Goal: Task Accomplishment & Management: Manage account settings

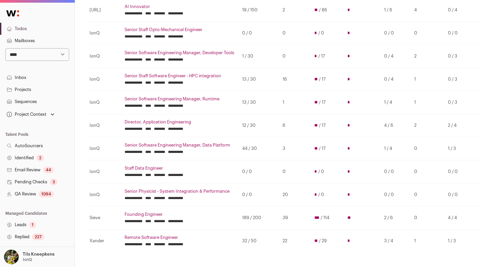
scroll to position [112, 0]
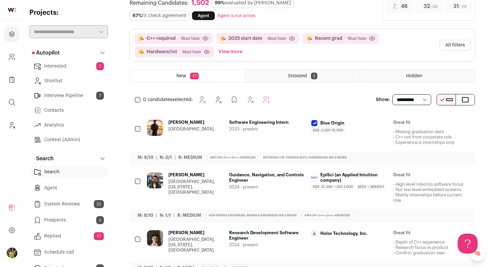
scroll to position [39, 0]
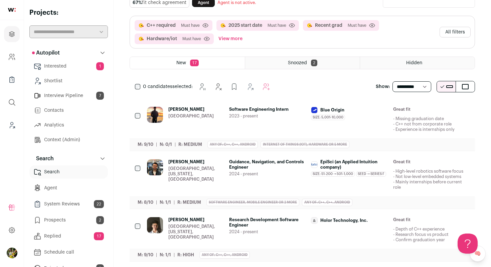
click at [307, 113] on div "Aaryan Jain Greater Seattle Area Software Engineering Intern 2023 - present Blu…" at bounding box center [308, 119] width 323 height 25
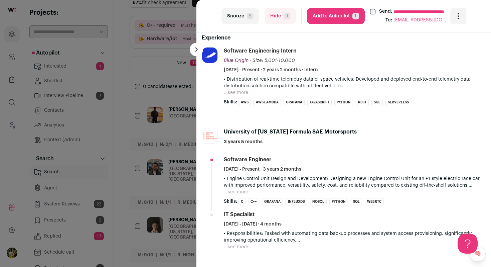
scroll to position [204, 0]
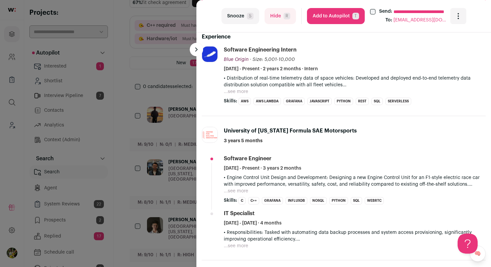
click at [249, 93] on div "• Distribution of real-time telemetry data of space vehicles: Developed and dep…" at bounding box center [355, 85] width 262 height 20
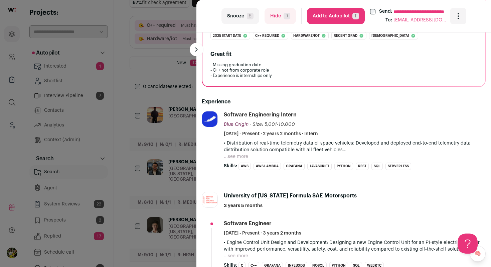
scroll to position [129, 0]
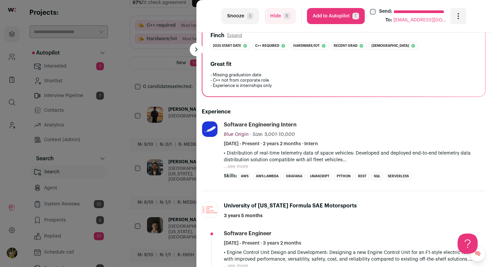
click at [238, 165] on button "...see more" at bounding box center [236, 166] width 24 height 7
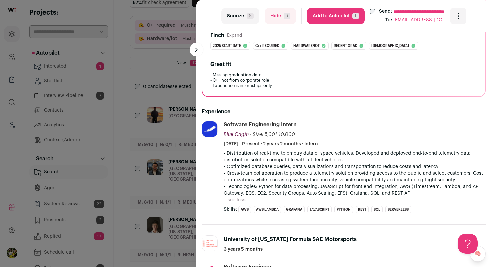
click at [287, 24] on div "**********" at bounding box center [344, 16] width 295 height 32
click at [281, 9] on button "Hide R" at bounding box center [280, 16] width 31 height 16
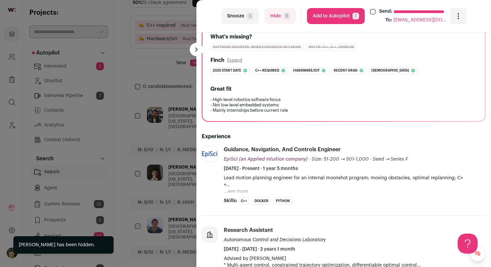
scroll to position [106, 0]
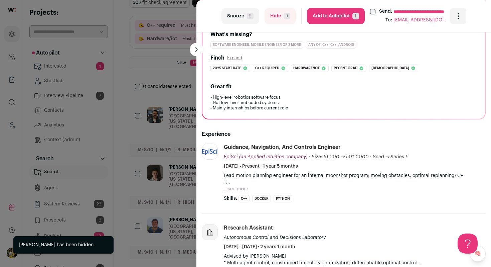
click at [235, 188] on button "...see more" at bounding box center [236, 189] width 24 height 7
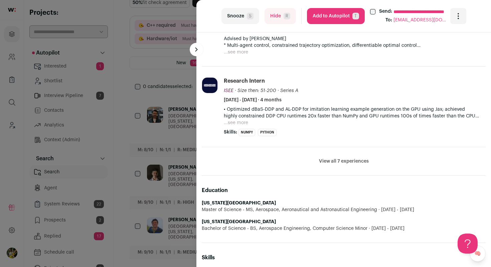
scroll to position [401, 0]
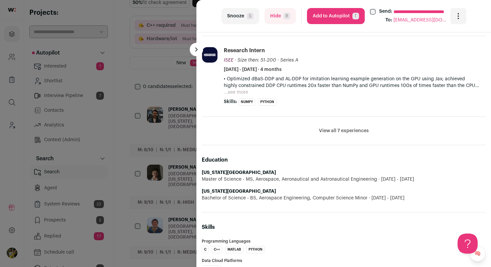
click at [348, 133] on button "View all 7 experiences" at bounding box center [344, 130] width 50 height 7
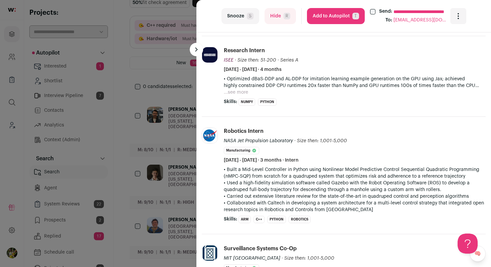
click at [341, 20] on button "Add to Autopilot T" at bounding box center [336, 16] width 58 height 16
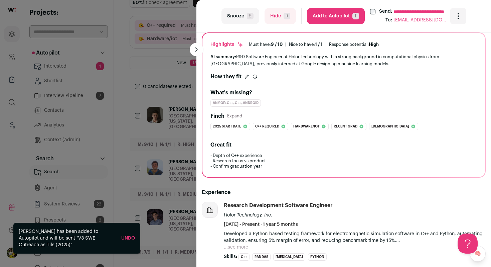
scroll to position [49, 0]
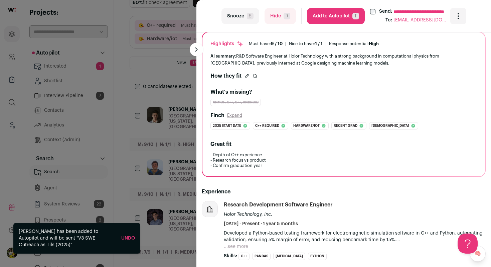
click at [165, 67] on div "**********" at bounding box center [245, 133] width 491 height 267
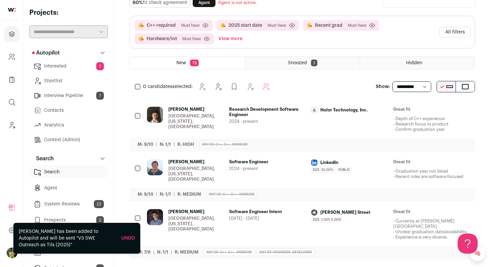
scroll to position [0, 0]
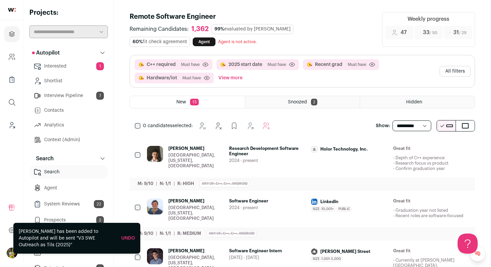
click at [461, 72] on button "All filters" at bounding box center [455, 71] width 31 height 11
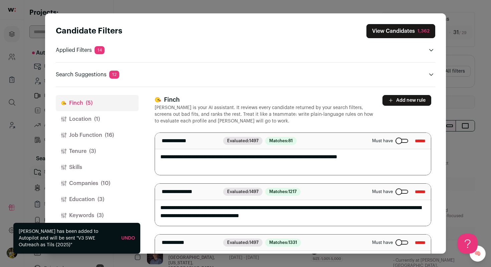
click at [124, 131] on button "Job Function (16)" at bounding box center [97, 135] width 83 height 16
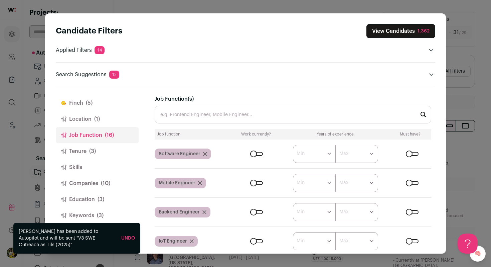
click at [92, 190] on button "Companies (10)" at bounding box center [97, 183] width 83 height 16
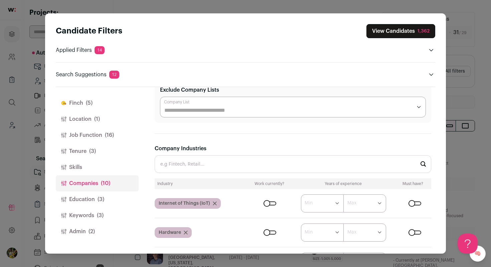
click at [220, 157] on input "Company Industries" at bounding box center [293, 164] width 277 height 18
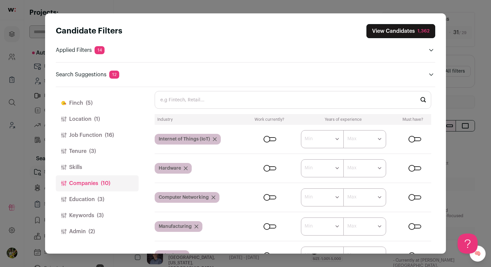
scroll to position [172, 0]
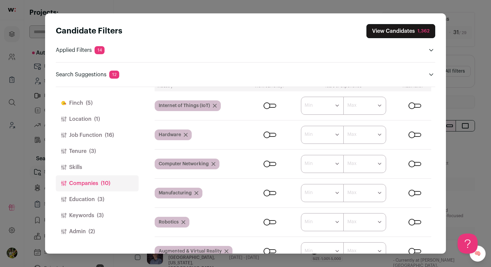
click at [419, 105] on div "Close modal via background" at bounding box center [415, 106] width 13 height 4
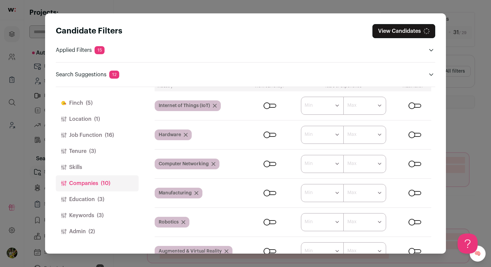
click at [419, 136] on div "Close modal via background" at bounding box center [415, 135] width 13 height 4
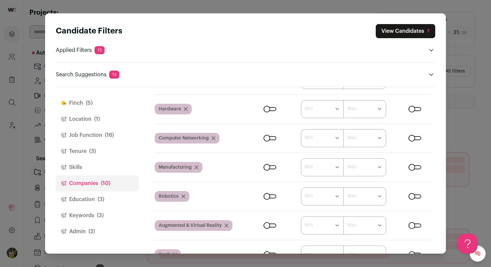
click at [418, 196] on div "Close modal via background" at bounding box center [415, 196] width 13 height 4
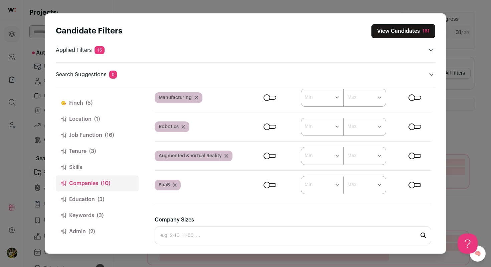
scroll to position [270, 0]
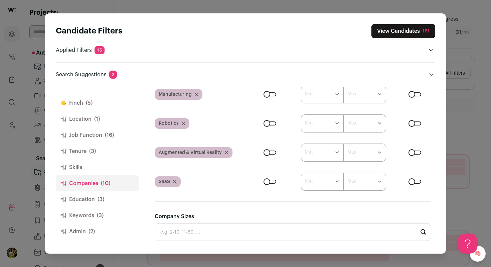
click at [418, 153] on div "Close modal via background" at bounding box center [415, 152] width 13 height 4
click at [406, 29] on button "View Candidates 290" at bounding box center [403, 31] width 66 height 14
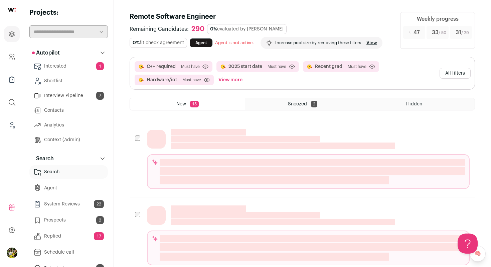
click at [459, 72] on button "All filters" at bounding box center [455, 73] width 31 height 11
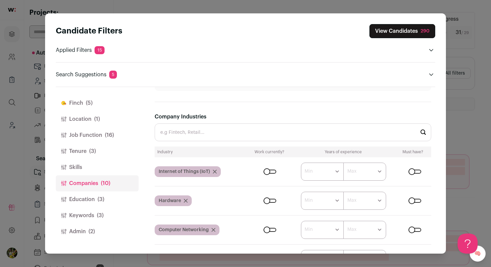
scroll to position [127, 0]
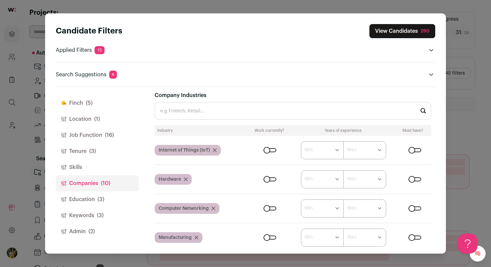
click at [103, 109] on button "Finch (5)" at bounding box center [97, 103] width 83 height 16
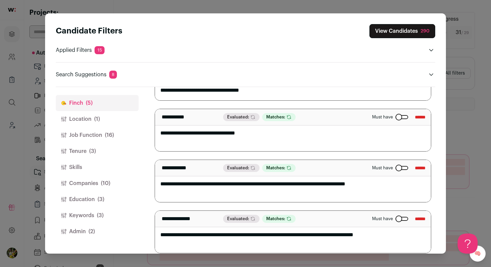
scroll to position [126, 0]
click at [396, 168] on div "Close modal via background" at bounding box center [402, 167] width 13 height 4
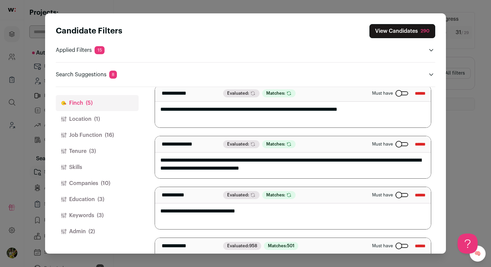
scroll to position [0, 0]
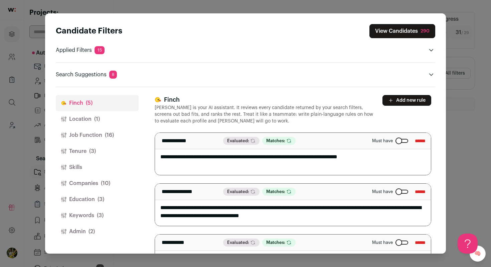
click at [385, 32] on button "View Candidates 290" at bounding box center [403, 31] width 66 height 14
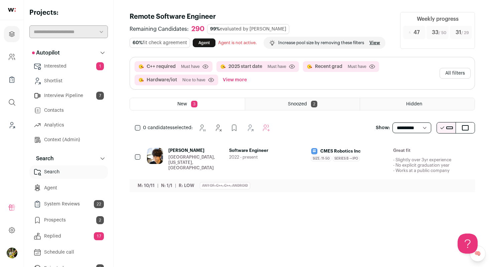
click at [330, 163] on div "CMES Robotics Inc Size: 11-50 CMES Robotics Inc's size has been 11-50 employees…" at bounding box center [349, 160] width 77 height 25
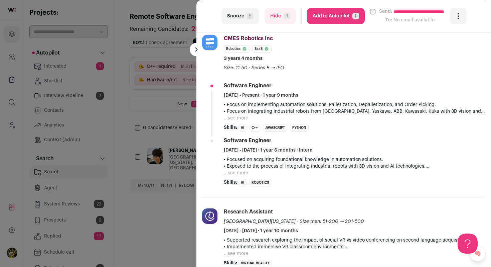
scroll to position [226, 0]
click at [237, 117] on button "...see more" at bounding box center [236, 118] width 24 height 7
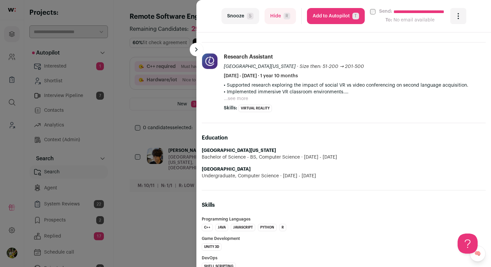
scroll to position [428, 0]
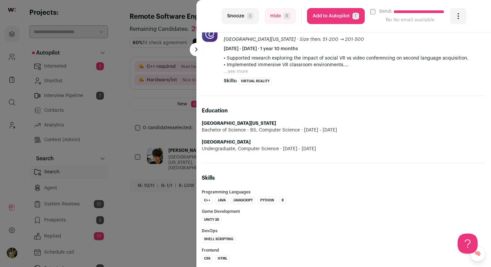
click at [338, 15] on button "Add to Autopilot T" at bounding box center [336, 16] width 58 height 16
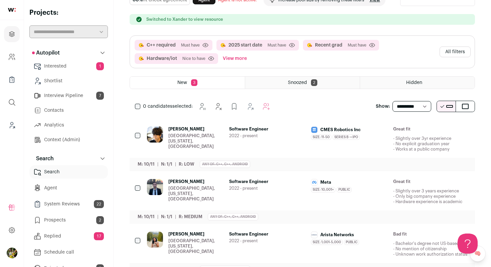
scroll to position [64, 0]
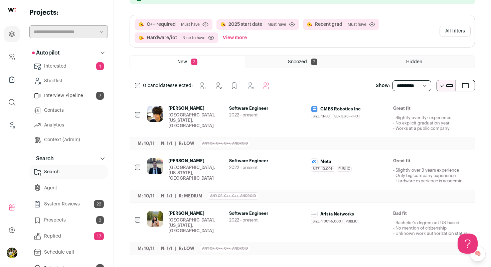
click at [290, 113] on span "2022 - present" at bounding box center [267, 114] width 77 height 5
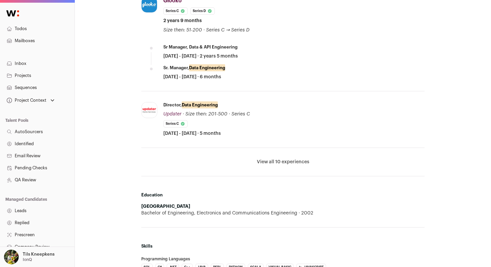
scroll to position [427, 0]
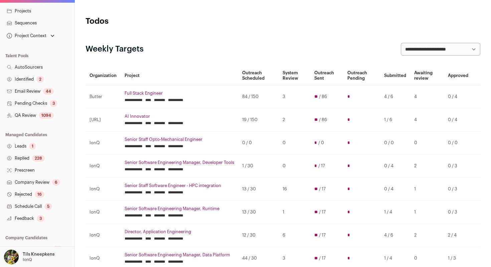
scroll to position [118, 0]
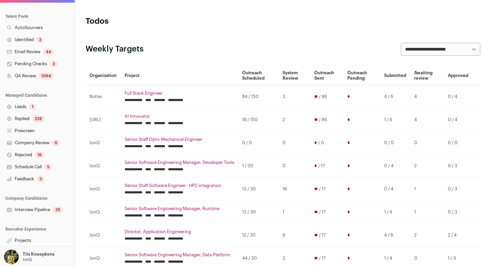
click at [55, 209] on div "25" at bounding box center [58, 209] width 10 height 7
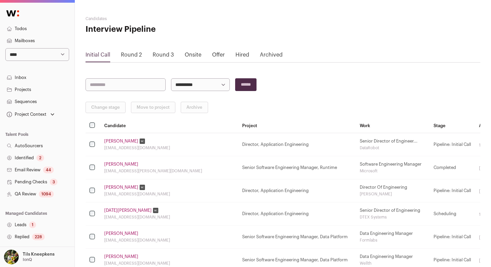
click at [167, 55] on link "Round 3" at bounding box center [163, 54] width 21 height 5
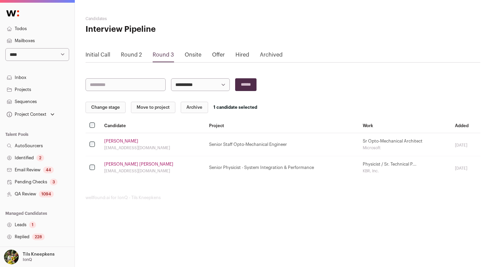
click at [105, 111] on button "Change stage" at bounding box center [106, 107] width 40 height 11
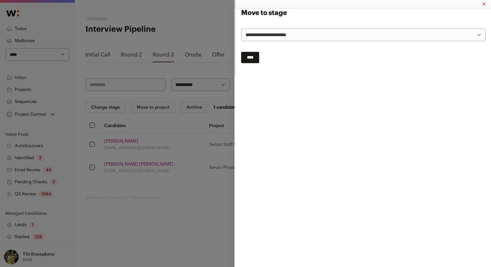
click at [281, 31] on select "**********" at bounding box center [363, 34] width 245 height 13
click at [241, 28] on select "**********" at bounding box center [363, 34] width 245 height 13
click at [253, 31] on select "**********" at bounding box center [363, 34] width 245 height 13
select select "**********"
click at [241, 28] on select "**********" at bounding box center [363, 34] width 245 height 13
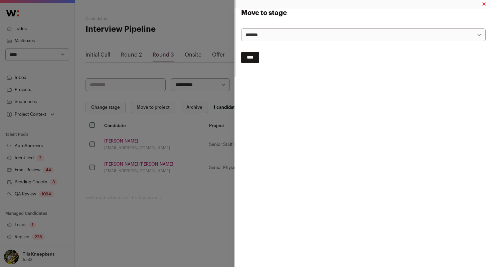
click at [254, 58] on input "****" at bounding box center [250, 57] width 18 height 11
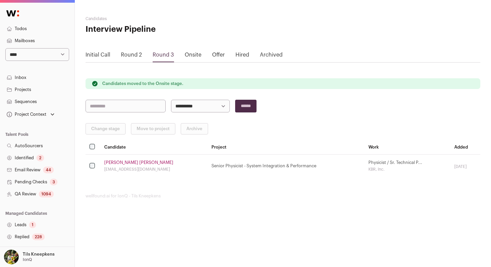
click at [196, 58] on div "Onsite" at bounding box center [193, 56] width 17 height 11
click at [196, 53] on link "Onsite" at bounding box center [193, 54] width 17 height 5
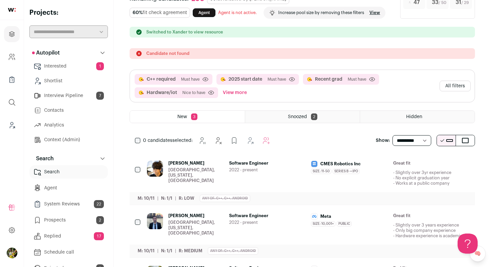
scroll to position [85, 0]
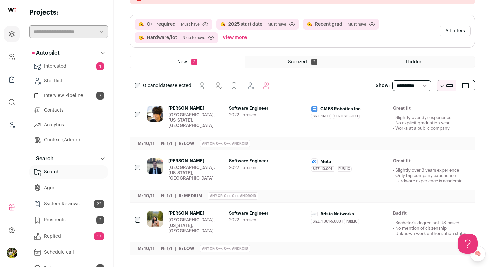
click at [216, 161] on span "Hritik Sapra" at bounding box center [196, 160] width 55 height 5
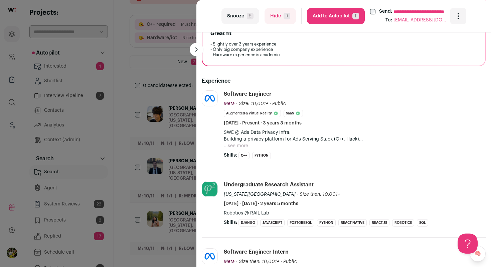
click at [240, 145] on button "...see more" at bounding box center [236, 145] width 24 height 7
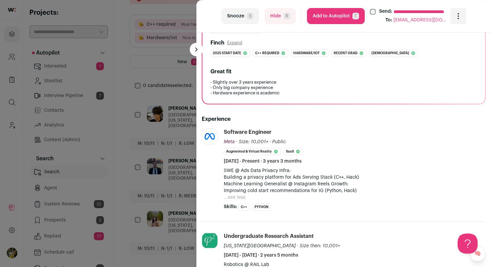
scroll to position [116, 0]
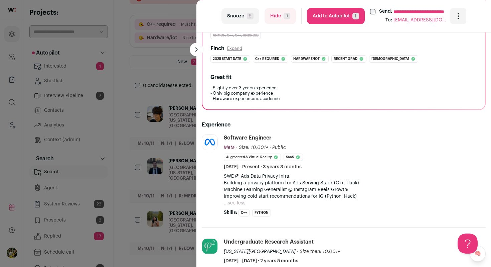
click at [341, 14] on button "Add to Autopilot T" at bounding box center [336, 16] width 58 height 16
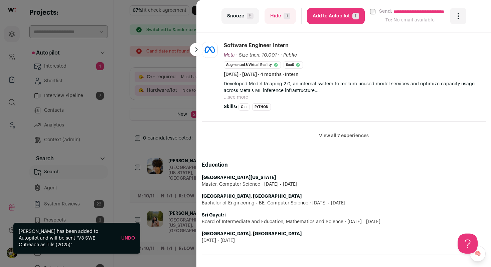
scroll to position [415, 0]
click at [275, 15] on button "Hide R" at bounding box center [280, 16] width 31 height 16
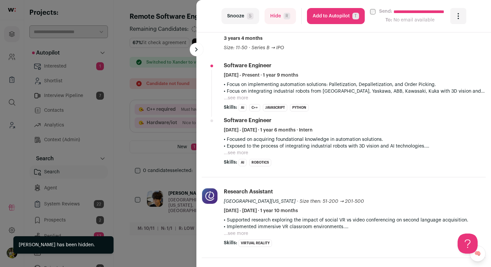
scroll to position [255, 0]
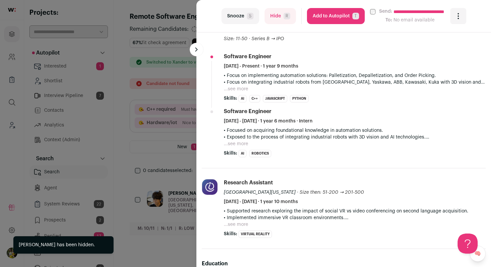
click at [244, 89] on button "...see more" at bounding box center [236, 89] width 24 height 7
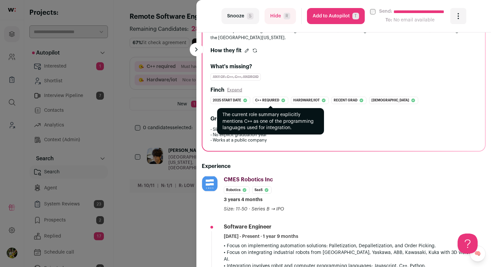
scroll to position [0, 0]
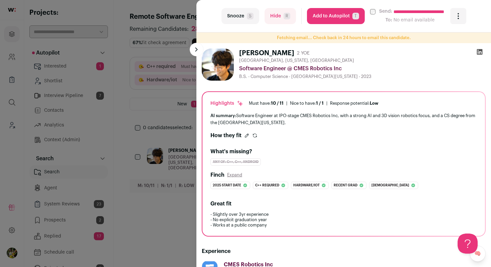
click at [321, 18] on button "Add to Autopilot T" at bounding box center [336, 16] width 58 height 16
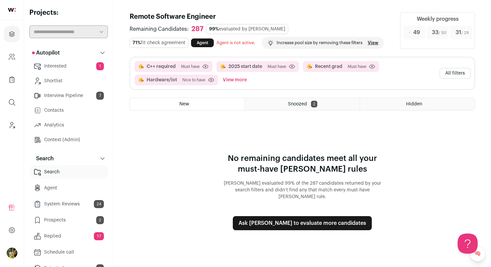
click at [447, 73] on button "All filters" at bounding box center [455, 73] width 31 height 11
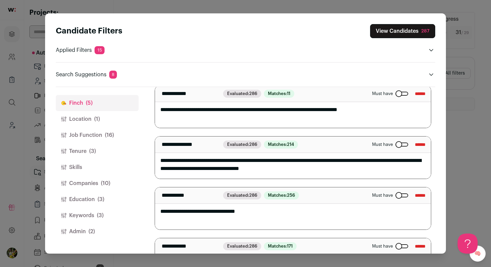
scroll to position [49, 0]
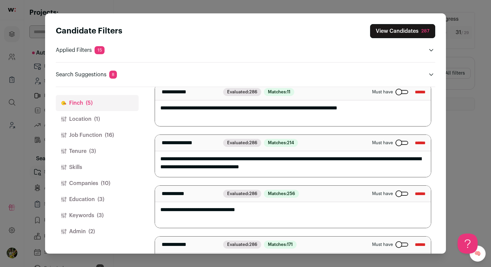
click at [118, 214] on button "Keywords (3)" at bounding box center [97, 215] width 83 height 16
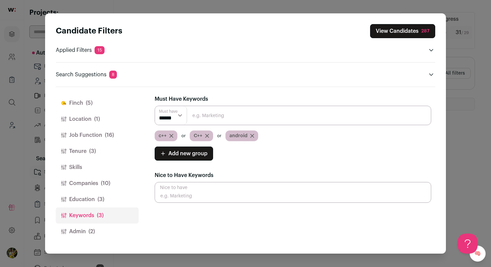
click at [111, 234] on button "Admin (2)" at bounding box center [97, 231] width 83 height 16
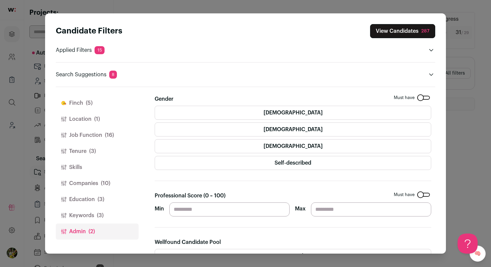
click at [106, 132] on span "(16)" at bounding box center [109, 135] width 9 height 8
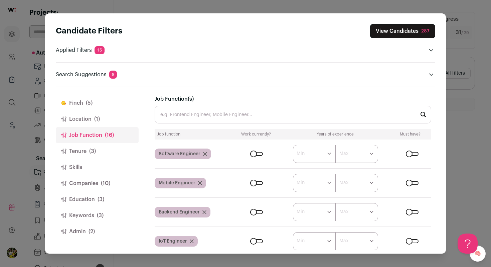
click at [99, 116] on span "(1)" at bounding box center [97, 119] width 6 height 8
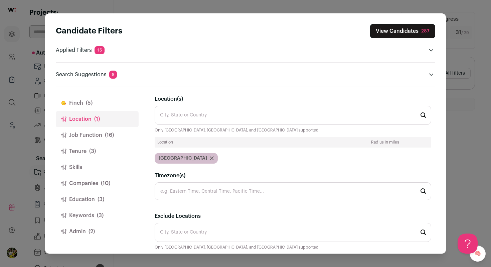
click at [100, 134] on button "Job Function (16)" at bounding box center [97, 135] width 83 height 16
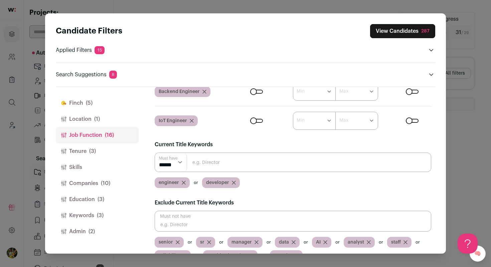
scroll to position [136, 0]
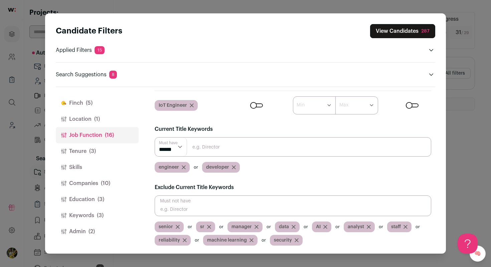
click at [207, 150] on input "Close modal via background" at bounding box center [293, 146] width 277 height 19
type input "C++"
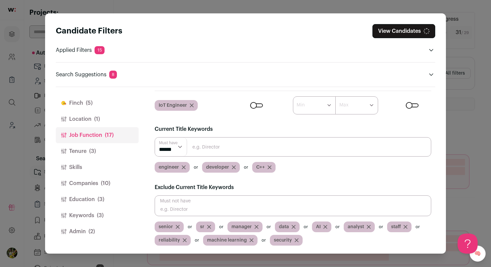
click at [213, 150] on input "Close modal via background" at bounding box center [293, 146] width 277 height 19
type input "android"
click at [411, 27] on button "View Candidates 288" at bounding box center [403, 31] width 66 height 14
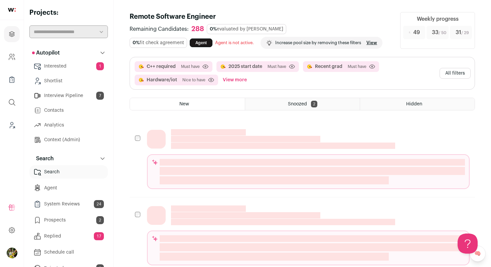
click at [456, 68] on button "All filters" at bounding box center [455, 73] width 31 height 11
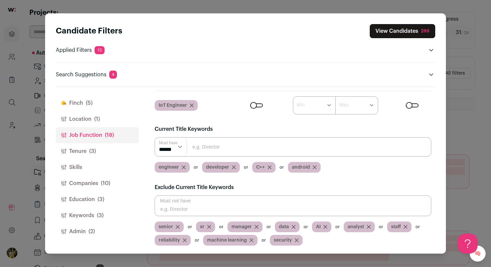
click at [92, 98] on button "Finch (5)" at bounding box center [97, 103] width 83 height 16
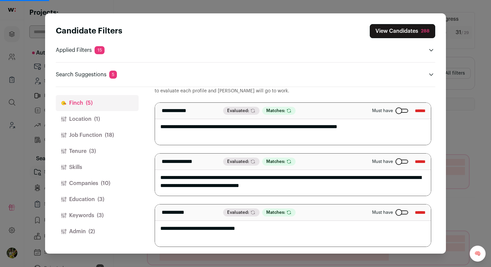
scroll to position [33, 0]
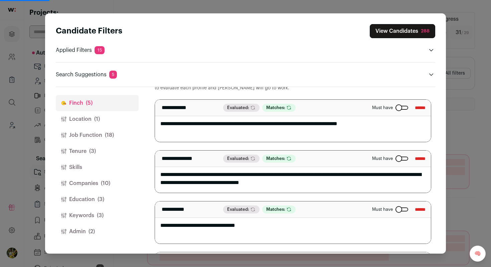
click at [378, 129] on textarea "**********" at bounding box center [293, 121] width 276 height 42
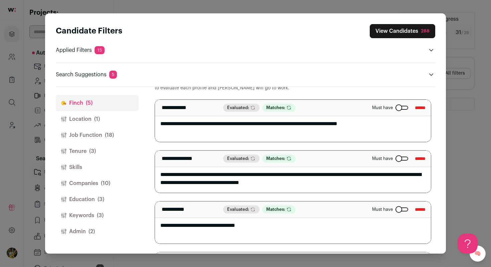
scroll to position [0, 0]
click at [309, 126] on textarea "**********" at bounding box center [293, 121] width 276 height 42
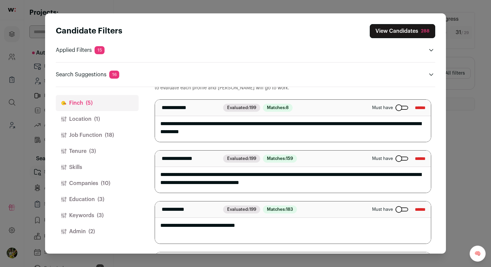
click at [304, 130] on textarea "**********" at bounding box center [293, 121] width 276 height 42
type textarea "**********"
click at [314, 176] on textarea "**********" at bounding box center [293, 171] width 276 height 42
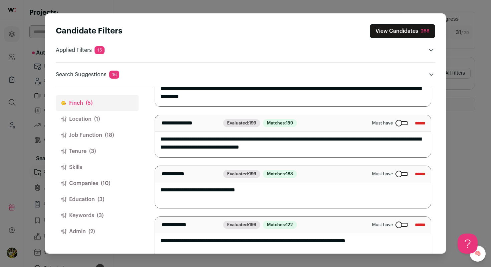
click at [314, 186] on textarea "**********" at bounding box center [293, 187] width 276 height 42
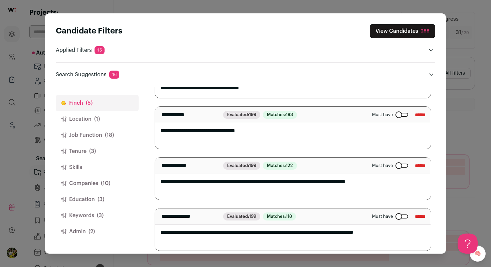
click at [314, 186] on textarea "**********" at bounding box center [293, 178] width 276 height 42
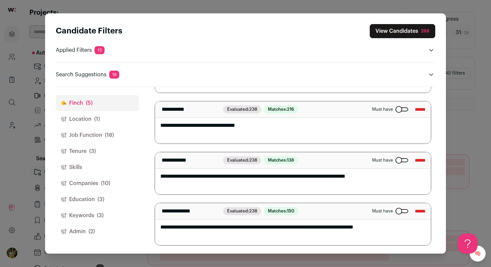
click at [393, 31] on button "View Candidates 288" at bounding box center [403, 31] width 66 height 14
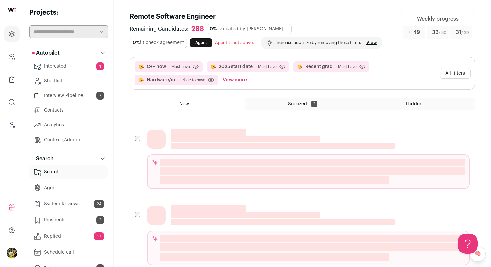
click at [452, 75] on button "All filters" at bounding box center [455, 73] width 31 height 11
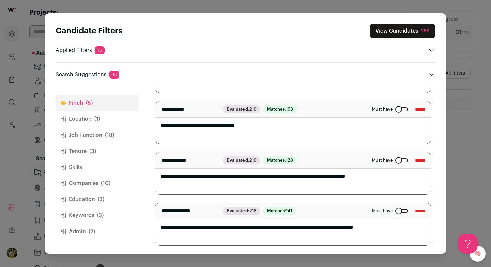
scroll to position [0, 0]
click at [121, 120] on button "Location (1)" at bounding box center [97, 119] width 83 height 16
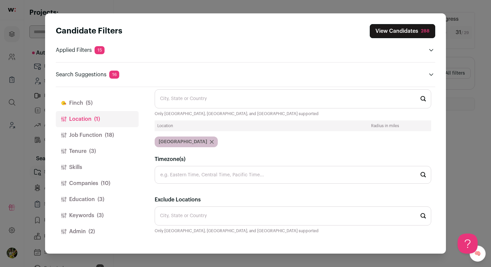
scroll to position [16, 0]
click at [117, 133] on button "Job Function (18)" at bounding box center [97, 135] width 83 height 16
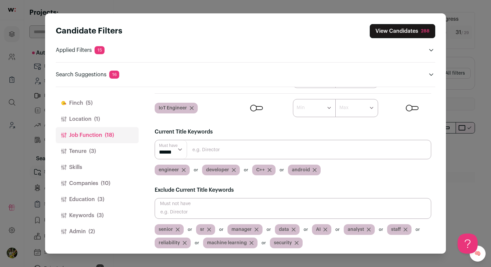
click at [102, 121] on button "Location (1)" at bounding box center [97, 119] width 83 height 16
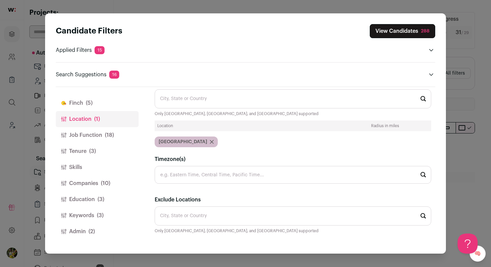
scroll to position [16, 0]
click at [108, 136] on span "(18)" at bounding box center [109, 135] width 9 height 8
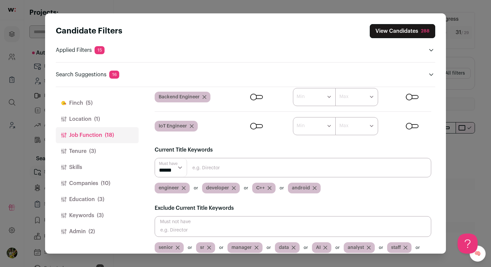
scroll to position [111, 0]
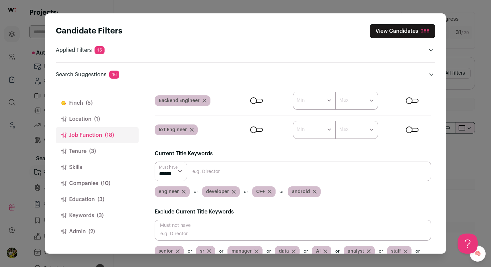
click at [184, 193] on icon "Close modal via background" at bounding box center [184, 192] width 4 height 4
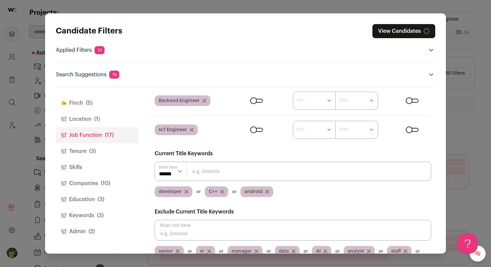
click at [187, 192] on icon "Close modal via background" at bounding box center [187, 192] width 4 height 4
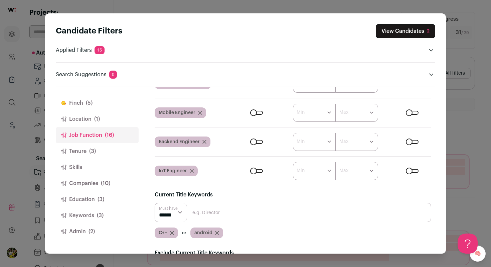
scroll to position [105, 0]
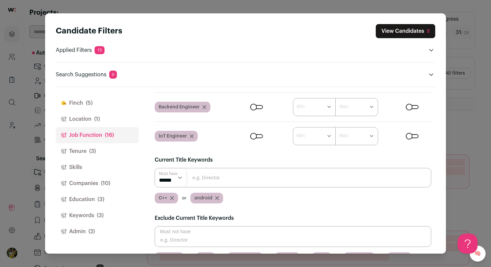
click at [114, 150] on button "Tenure (3)" at bounding box center [97, 151] width 83 height 16
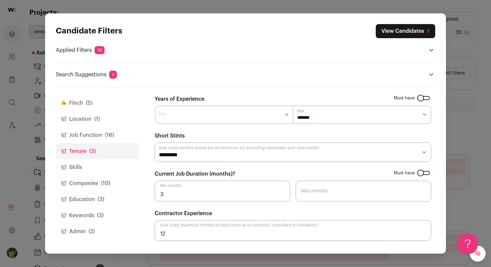
click at [113, 185] on button "Companies (10)" at bounding box center [97, 183] width 83 height 16
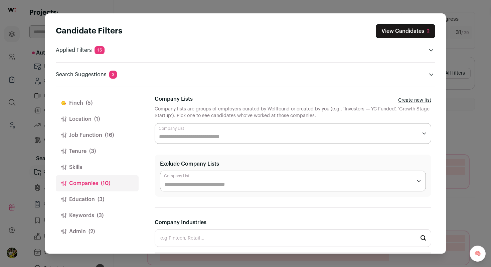
click at [112, 201] on button "Education (3)" at bounding box center [97, 199] width 83 height 16
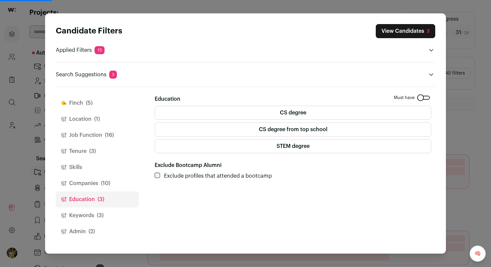
click at [111, 211] on button "Keywords (3)" at bounding box center [97, 215] width 83 height 16
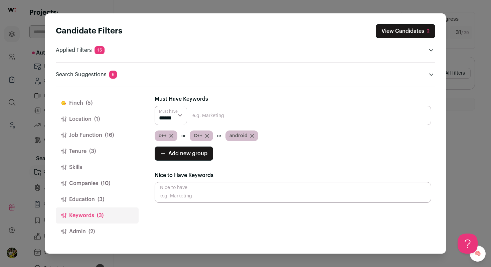
click at [104, 232] on button "Admin (2)" at bounding box center [97, 231] width 83 height 16
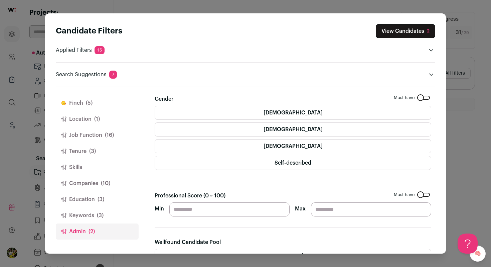
scroll to position [27, 0]
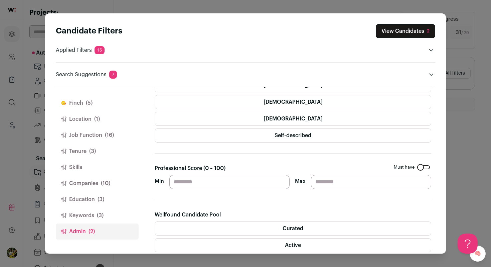
click at [192, 181] on input "**" at bounding box center [230, 182] width 120 height 14
type input "*"
type input "**"
click at [232, 161] on section "Gender Must have Female Male Non-binary Self-described Professional Score (0 ~ …" at bounding box center [293, 233] width 277 height 331
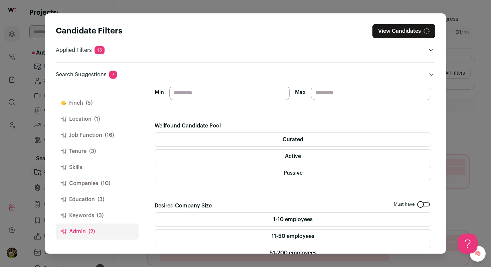
click at [235, 168] on label "Passive" at bounding box center [293, 173] width 277 height 14
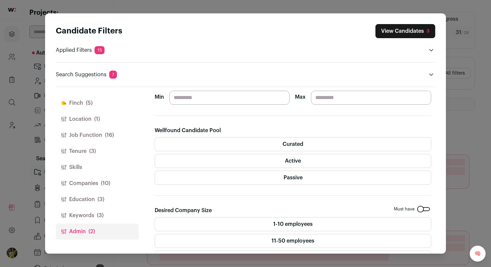
scroll to position [108, 0]
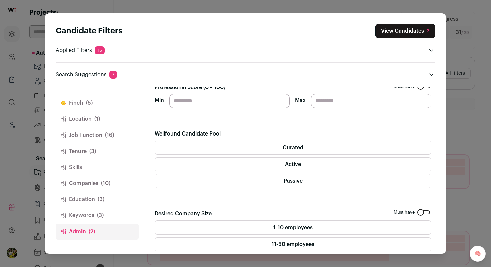
click at [250, 152] on label "Curated" at bounding box center [293, 147] width 277 height 14
click at [250, 160] on label "Active" at bounding box center [293, 164] width 277 height 14
click at [250, 174] on label "Passive" at bounding box center [293, 181] width 277 height 14
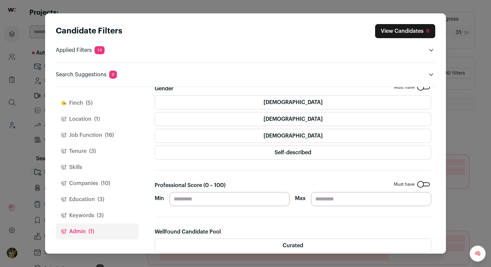
scroll to position [0, 0]
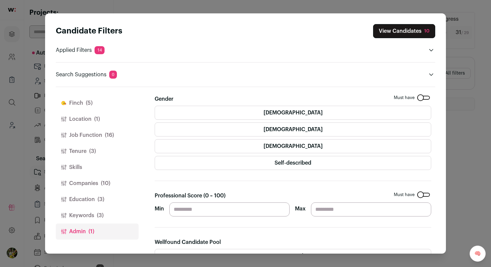
click at [122, 215] on button "Keywords (3)" at bounding box center [97, 215] width 83 height 16
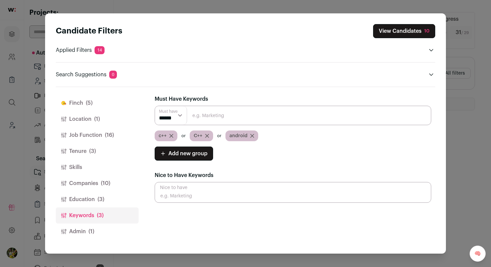
click at [116, 200] on button "Education (3)" at bounding box center [97, 199] width 83 height 16
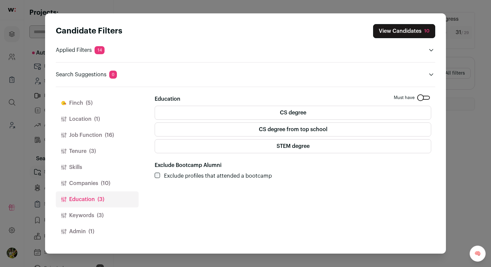
click at [112, 179] on button "Companies (10)" at bounding box center [97, 183] width 83 height 16
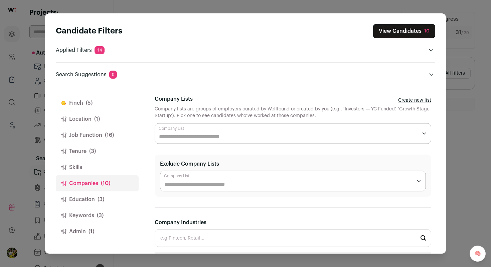
click at [107, 148] on button "Tenure (3)" at bounding box center [97, 151] width 83 height 16
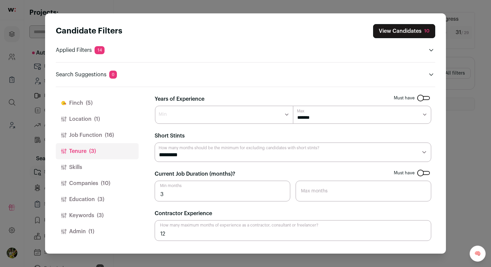
click at [109, 139] on button "Job Function (16)" at bounding box center [97, 135] width 83 height 16
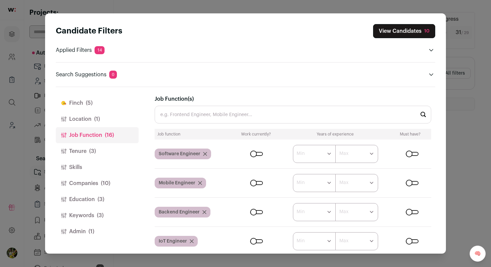
click at [108, 118] on button "Location (1)" at bounding box center [97, 119] width 83 height 16
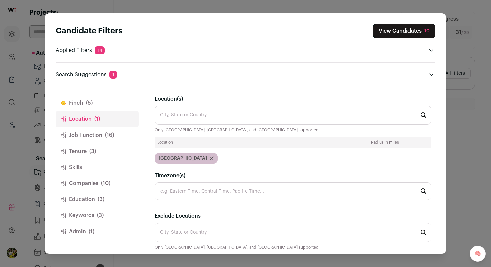
click at [102, 127] on div "Finch (5) Location (1) Job Function (16) Tenure (3) Skills Companies (10) Educa…" at bounding box center [97, 170] width 83 height 166
click at [112, 133] on span "(16)" at bounding box center [109, 135] width 9 height 8
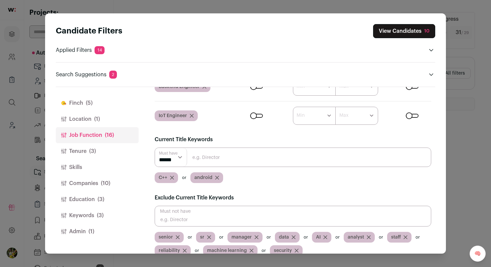
scroll to position [136, 0]
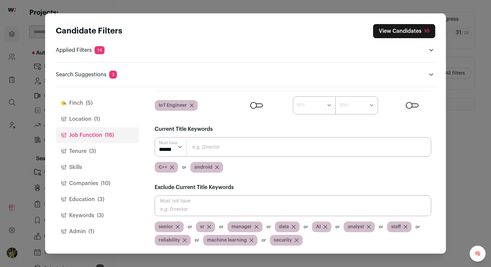
click at [403, 37] on button "View Candidates 10" at bounding box center [404, 31] width 62 height 14
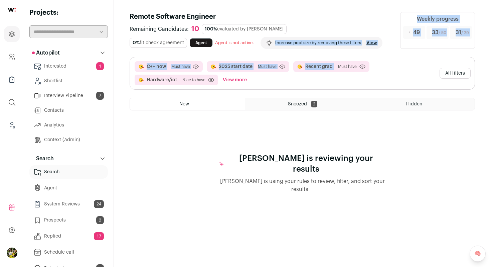
drag, startPoint x: 346, startPoint y: 49, endPoint x: 374, endPoint y: 17, distance: 42.7
click at [350, 40] on div "Remote Software Engineer Remaining Candidates: 10 100% evaluated by Finch 0% fi…" at bounding box center [303, 102] width 346 height 181
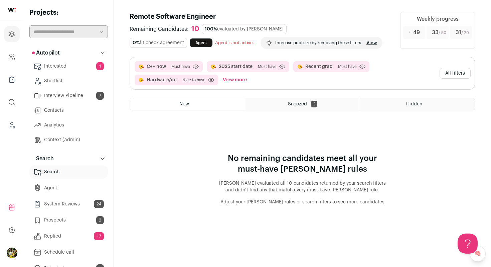
click at [456, 69] on button "All filters" at bounding box center [455, 73] width 31 height 11
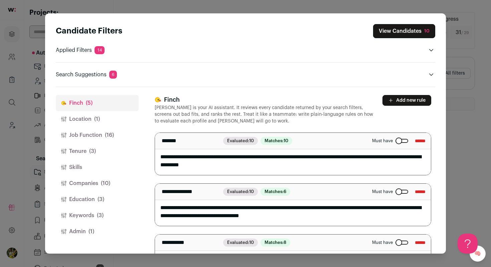
click at [106, 118] on button "Location (1)" at bounding box center [97, 119] width 83 height 16
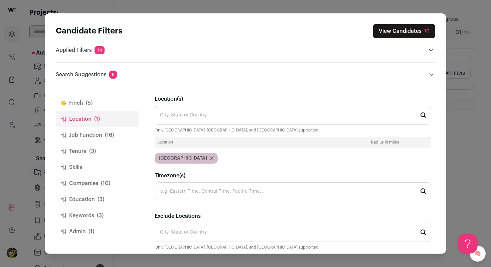
click at [109, 130] on button "Job Function (16)" at bounding box center [97, 135] width 83 height 16
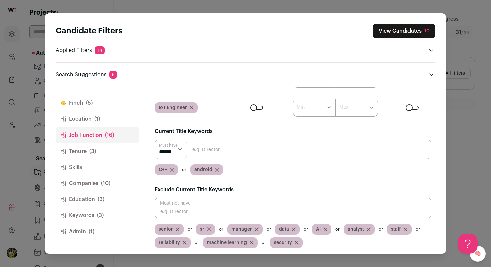
scroll to position [136, 0]
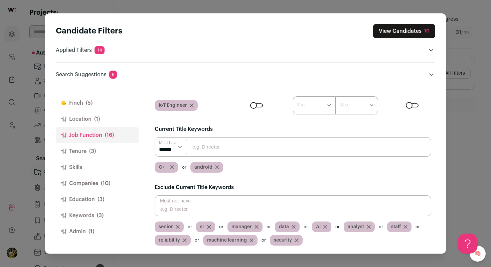
click at [116, 150] on button "Tenure (3)" at bounding box center [97, 151] width 83 height 16
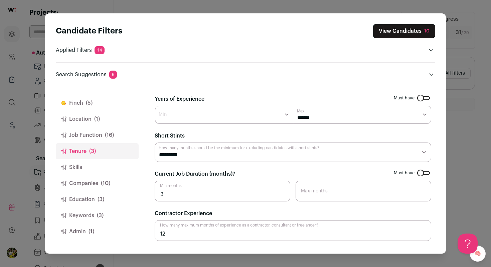
click at [111, 158] on button "Tenure (3)" at bounding box center [97, 151] width 83 height 16
click at [111, 163] on button "Skills" at bounding box center [97, 167] width 83 height 16
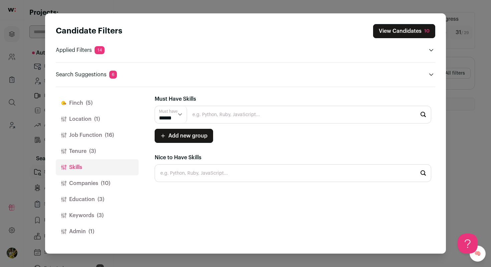
click at [109, 179] on span "(10)" at bounding box center [105, 183] width 9 height 8
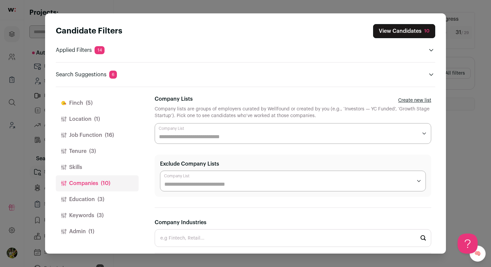
click at [109, 196] on button "Education (3)" at bounding box center [97, 199] width 83 height 16
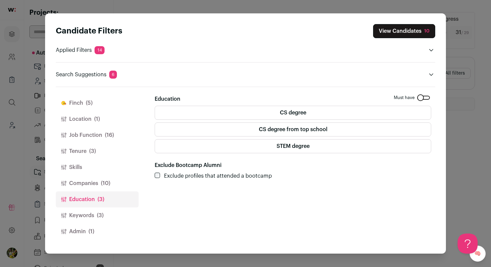
click at [116, 182] on button "Companies (10)" at bounding box center [97, 183] width 83 height 16
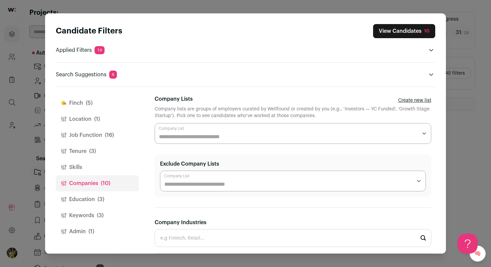
click at [116, 173] on button "Skills" at bounding box center [97, 167] width 83 height 16
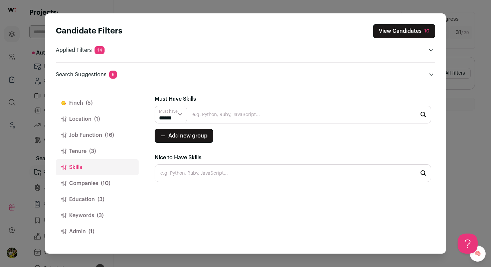
click at [111, 197] on button "Education (3)" at bounding box center [97, 199] width 83 height 16
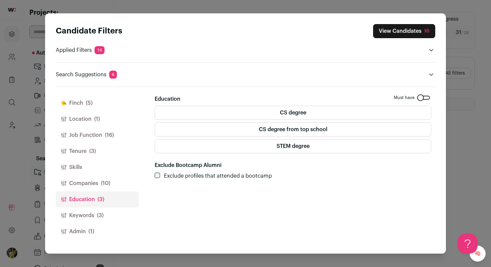
click at [101, 213] on span "(3)" at bounding box center [100, 215] width 7 height 8
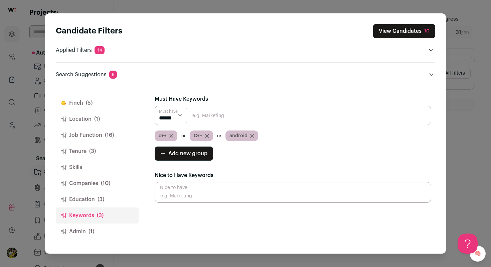
click at [106, 233] on button "Admin (1)" at bounding box center [97, 231] width 83 height 16
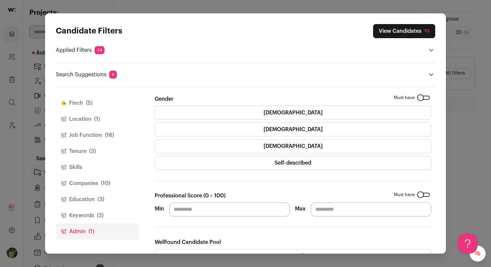
click at [112, 218] on button "Keywords (3)" at bounding box center [97, 215] width 83 height 16
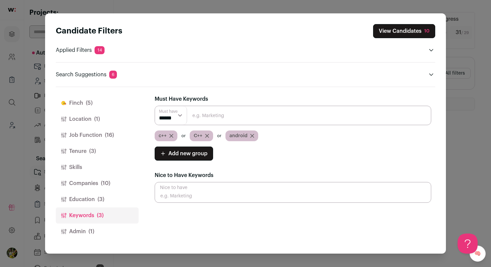
click at [213, 117] on input "Close modal via background" at bounding box center [293, 115] width 277 height 19
type input ","
type input "mobile"
click at [105, 230] on button "Admin (1)" at bounding box center [97, 231] width 83 height 16
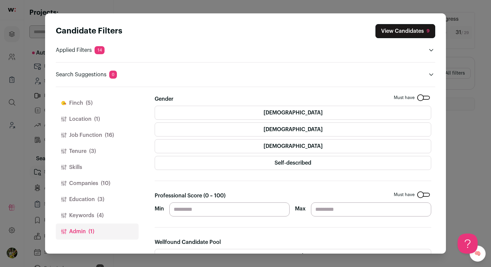
click at [421, 193] on div "Close modal via background" at bounding box center [424, 195] width 13 height 4
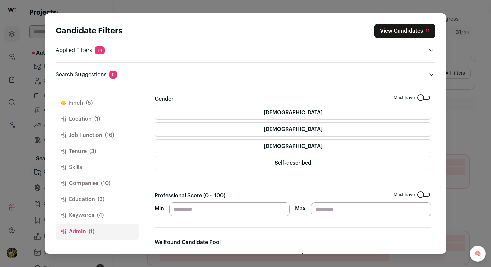
click at [414, 33] on button "View Candidates 11" at bounding box center [405, 31] width 61 height 14
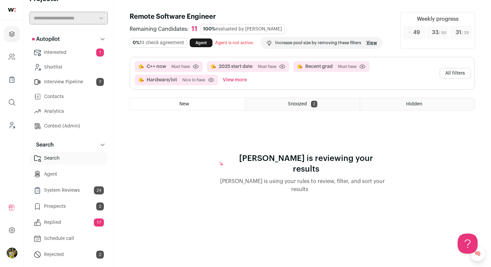
scroll to position [2, 0]
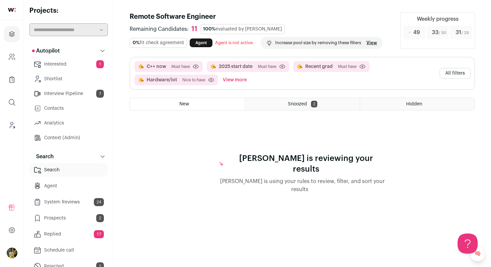
click at [462, 73] on button "All filters" at bounding box center [455, 73] width 31 height 11
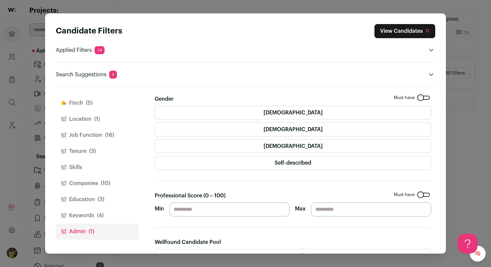
click at [91, 118] on button "Location (1)" at bounding box center [97, 119] width 83 height 16
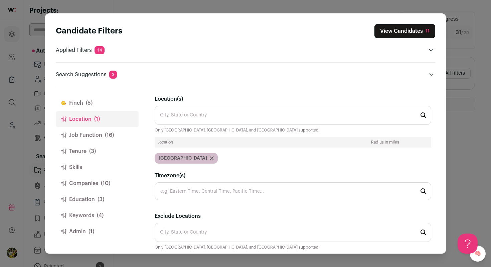
click at [90, 132] on button "Job Function (16)" at bounding box center [97, 135] width 83 height 16
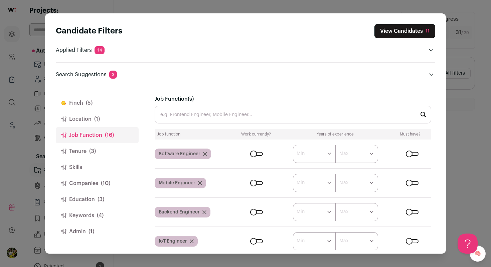
click at [103, 152] on button "Tenure (3)" at bounding box center [97, 151] width 83 height 16
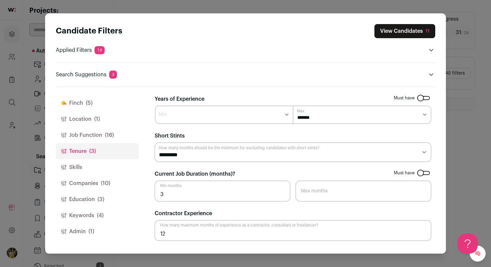
click at [107, 138] on span "(16)" at bounding box center [109, 135] width 9 height 8
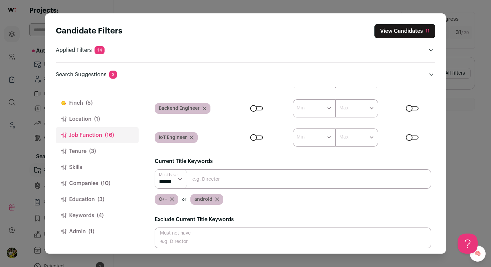
scroll to position [136, 0]
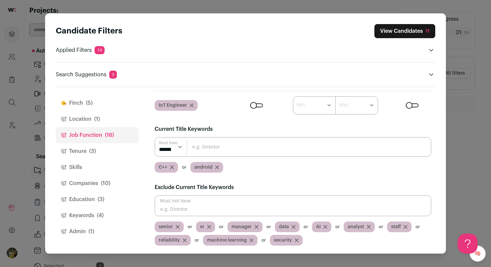
click at [214, 152] on input "Close modal via background" at bounding box center [293, 146] width 277 height 19
type input "robotics"
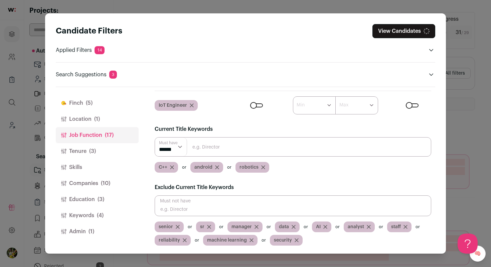
click at [227, 152] on input "Close modal via background" at bounding box center [293, 146] width 277 height 19
type input "controls"
click at [233, 153] on input "Close modal via background" at bounding box center [293, 146] width 277 height 19
click at [414, 34] on button "View Candidates 43" at bounding box center [404, 31] width 63 height 14
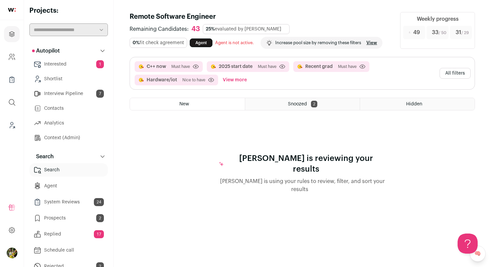
scroll to position [0, 0]
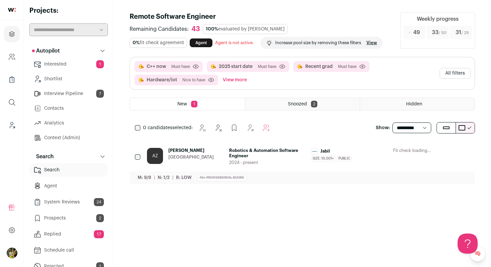
click at [342, 146] on div "AZ Ava Zahedi Greater Boston Robotics & Automation Software Engineer 2024 - pre…" at bounding box center [303, 162] width 346 height 44
click at [340, 164] on div "Jabil Size: 10,001+ Jabil's size has been 10,001+ employees during Ava's time t…" at bounding box center [349, 156] width 77 height 17
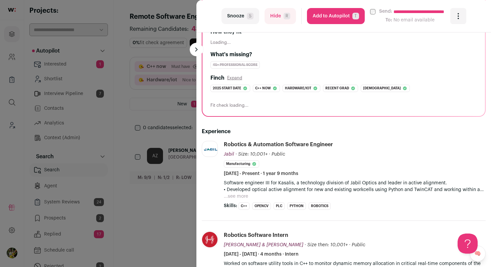
scroll to position [113, 0]
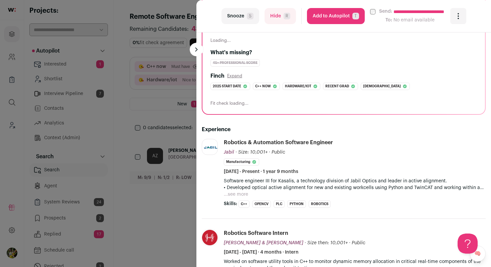
click at [242, 191] on button "...see more" at bounding box center [236, 194] width 24 height 7
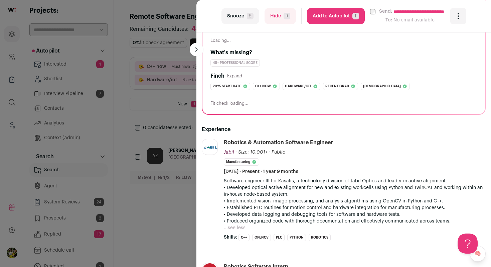
click at [351, 14] on button "Add to Autopilot T" at bounding box center [336, 16] width 58 height 16
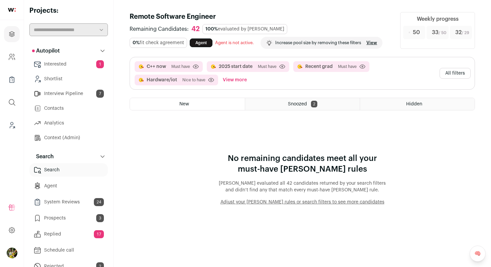
scroll to position [0, 0]
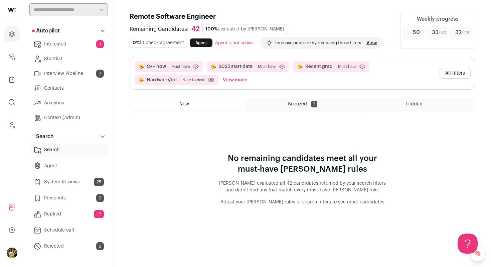
scroll to position [41, 0]
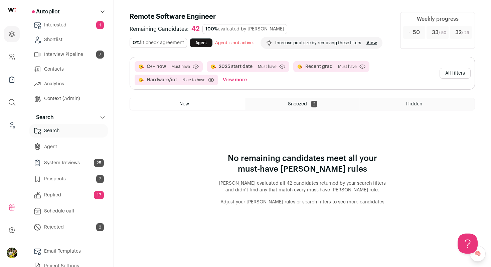
click at [238, 80] on button "View more" at bounding box center [235, 80] width 27 height 11
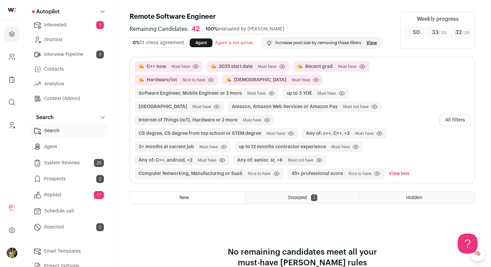
scroll to position [0, 0]
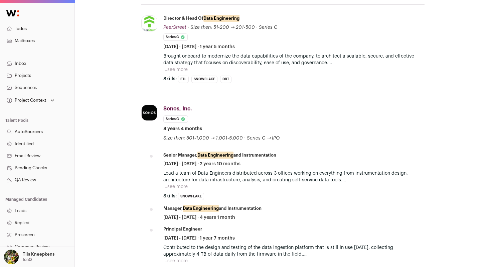
scroll to position [431, 0]
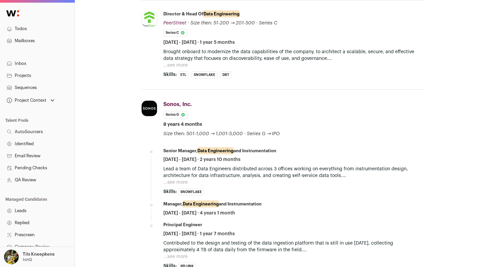
click at [179, 62] on button "...see more" at bounding box center [175, 65] width 24 height 7
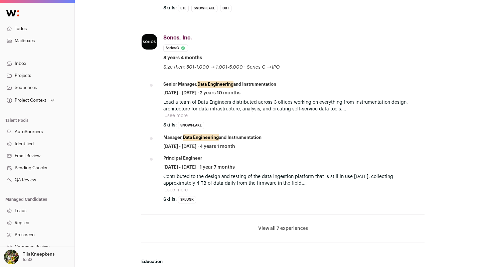
scroll to position [538, 0]
click at [183, 116] on button "...see more" at bounding box center [175, 115] width 24 height 7
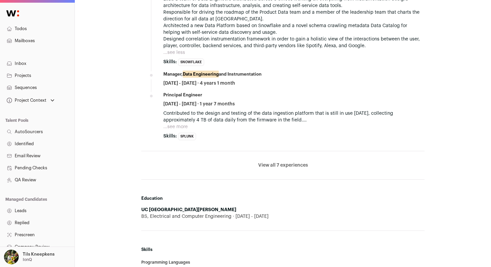
scroll to position [649, 0]
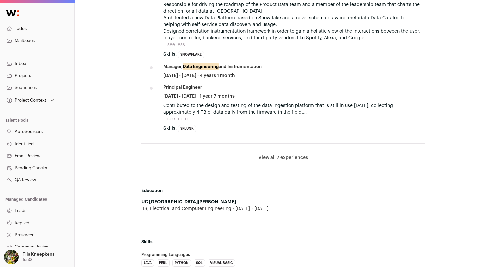
click at [263, 155] on button "View all 7 experiences" at bounding box center [283, 157] width 50 height 7
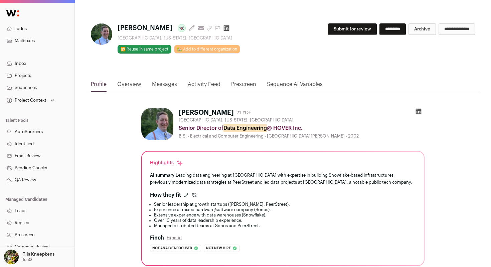
scroll to position [0, 0]
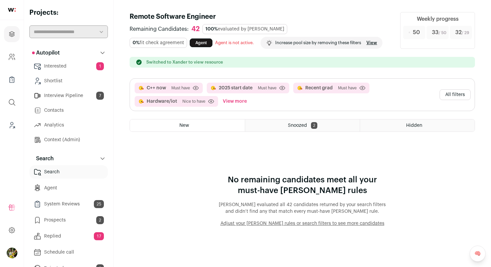
click at [94, 222] on link "Prospects 2" at bounding box center [68, 219] width 79 height 13
click at [94, 222] on html "Projects Company and ATS Settings Company Lists (Experimental) Global Search Le…" at bounding box center [245, 133] width 491 height 267
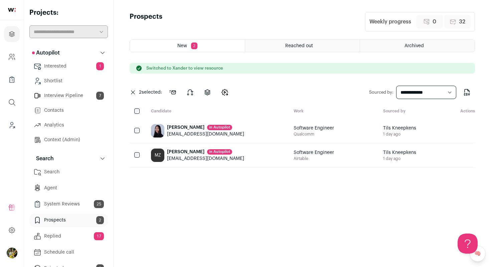
click at [183, 130] on div "Joy Zou in Autopilot" at bounding box center [205, 127] width 77 height 7
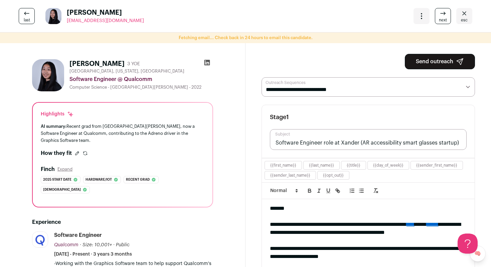
click at [413, 62] on button "Send outreach" at bounding box center [440, 61] width 70 height 15
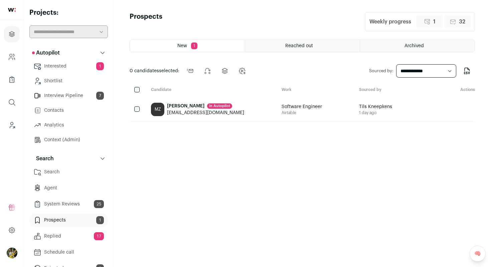
click at [183, 106] on div "[PERSON_NAME] in [GEOGRAPHIC_DATA]" at bounding box center [205, 106] width 77 height 7
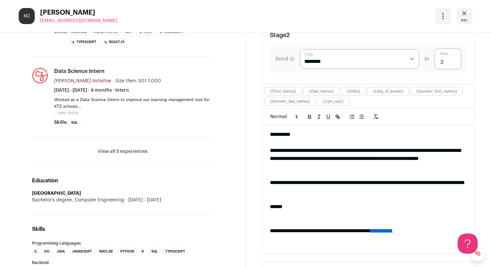
scroll to position [304, 0]
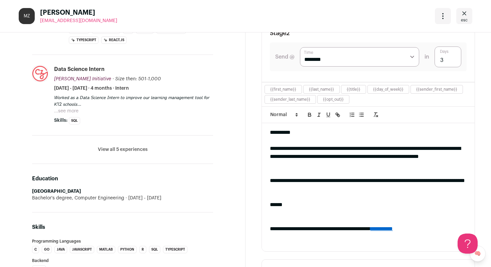
click at [135, 146] on button "View all 5 experiences" at bounding box center [123, 149] width 50 height 7
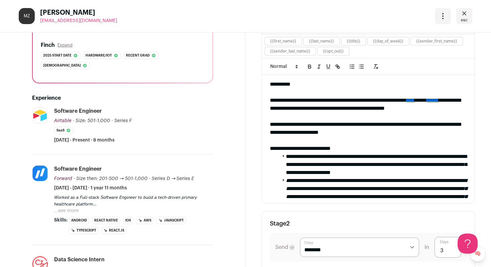
scroll to position [0, 0]
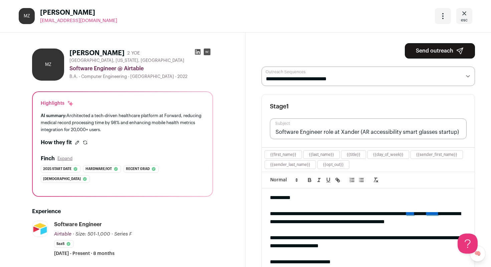
click at [439, 15] on div "Open dropdown" at bounding box center [443, 16] width 16 height 16
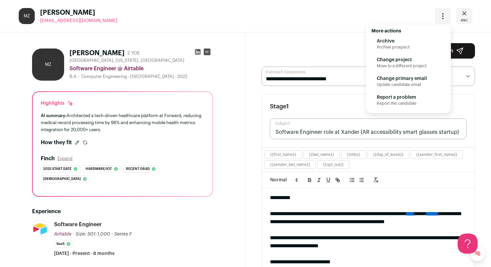
click at [418, 40] on span "Archive" at bounding box center [408, 41] width 63 height 7
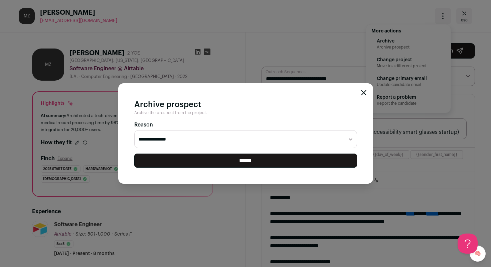
select select "**********"
click at [134, 130] on select "**********" at bounding box center [245, 139] width 223 height 18
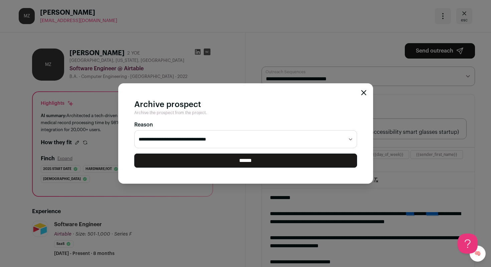
click at [306, 165] on input "******" at bounding box center [245, 160] width 223 height 14
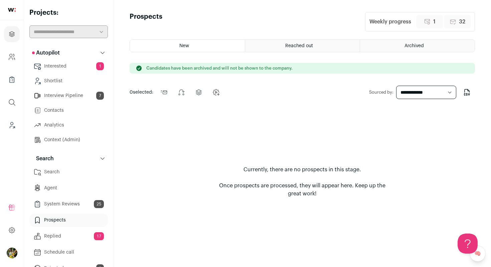
click at [55, 171] on link "Search" at bounding box center [68, 171] width 79 height 13
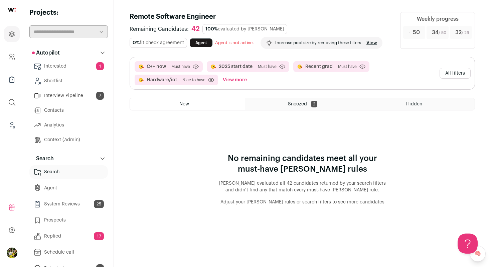
click at [462, 76] on button "All filters" at bounding box center [455, 73] width 31 height 11
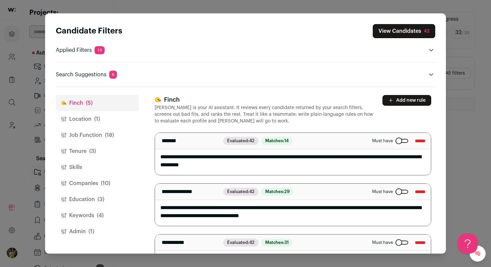
click at [124, 138] on button "Job Function (18)" at bounding box center [97, 135] width 83 height 16
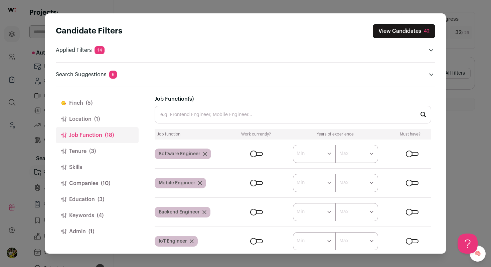
click at [106, 151] on button "Tenure (3)" at bounding box center [97, 151] width 83 height 16
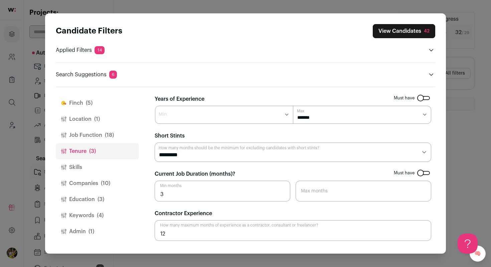
click at [112, 127] on button "Job Function (18)" at bounding box center [97, 135] width 83 height 16
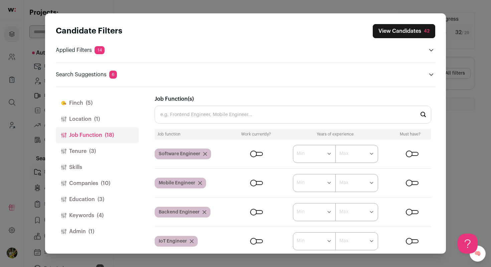
click at [111, 119] on button "Location (1)" at bounding box center [97, 119] width 83 height 16
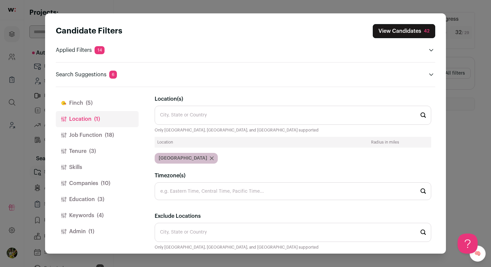
click at [117, 131] on button "Job Function (18)" at bounding box center [97, 135] width 83 height 16
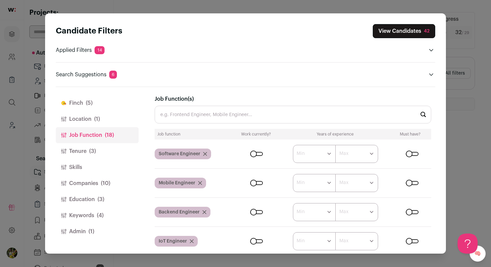
click at [108, 147] on button "Tenure (3)" at bounding box center [97, 151] width 83 height 16
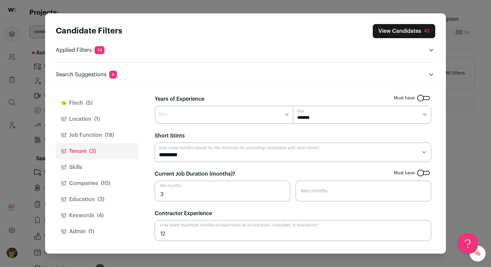
click at [117, 164] on button "Skills" at bounding box center [97, 167] width 83 height 16
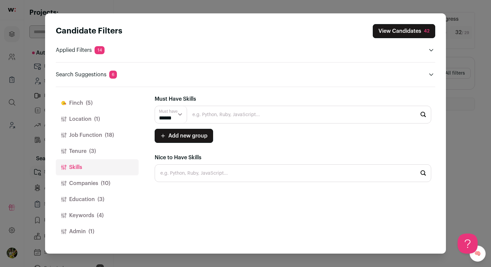
click at [113, 182] on button "Companies (10)" at bounding box center [97, 183] width 83 height 16
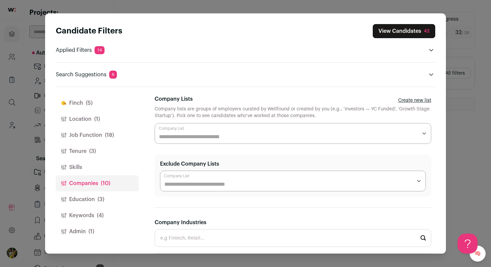
click at [113, 133] on span "(18)" at bounding box center [109, 135] width 9 height 8
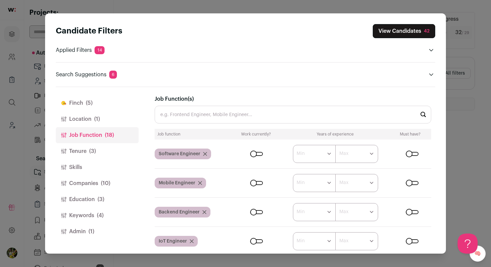
click at [105, 116] on button "Location (1)" at bounding box center [97, 119] width 83 height 16
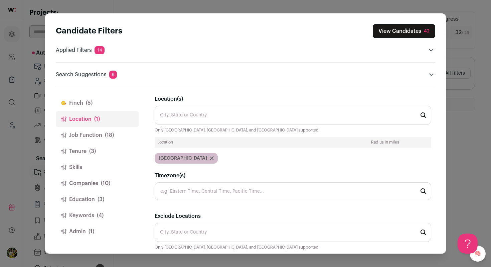
click at [104, 106] on button "Finch (5)" at bounding box center [97, 103] width 83 height 16
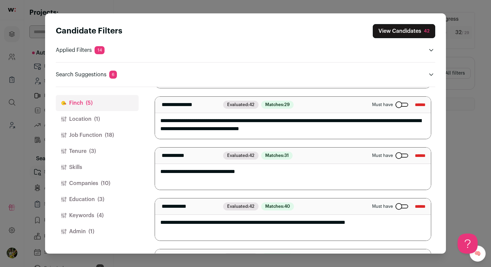
scroll to position [131, 0]
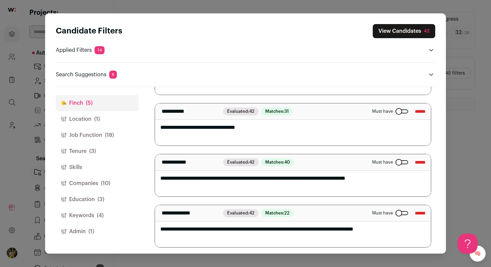
click at [116, 135] on button "Job Function (18)" at bounding box center [97, 135] width 83 height 16
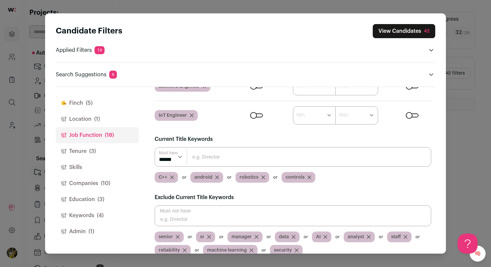
scroll to position [124, 0]
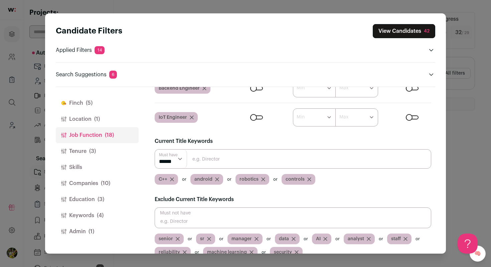
click at [172, 177] on div "C++" at bounding box center [166, 179] width 23 height 11
click at [172, 179] on icon "Close modal via background" at bounding box center [172, 179] width 3 height 3
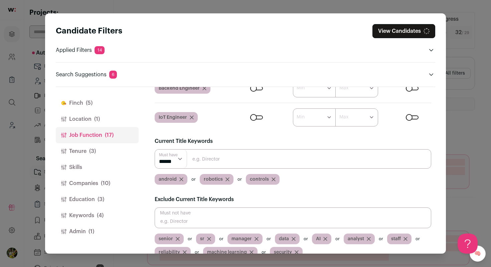
click at [180, 178] on icon "Close modal via background" at bounding box center [181, 179] width 3 height 3
click at [183, 179] on icon "Close modal via background" at bounding box center [183, 179] width 4 height 4
click at [182, 179] on icon "Close modal via background" at bounding box center [182, 179] width 3 height 3
click at [197, 163] on input "Close modal via background" at bounding box center [293, 158] width 277 height 19
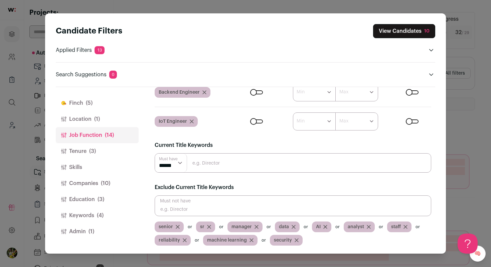
click at [197, 163] on input "Close modal via background" at bounding box center [293, 162] width 277 height 19
type input "engineer"
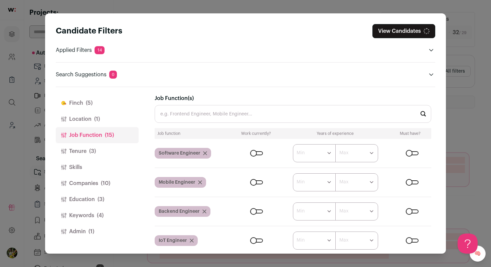
scroll to position [0, 0]
click at [93, 147] on span "(3)" at bounding box center [92, 151] width 7 height 8
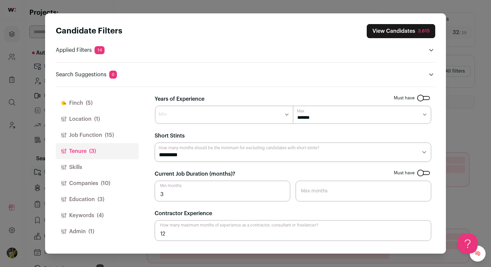
click at [108, 178] on button "Companies (10)" at bounding box center [97, 183] width 83 height 16
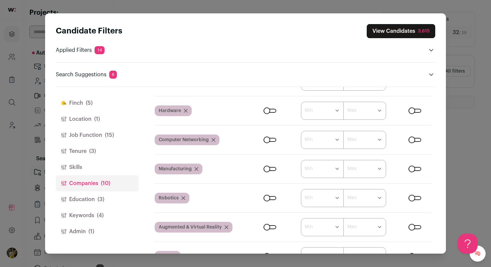
scroll to position [151, 0]
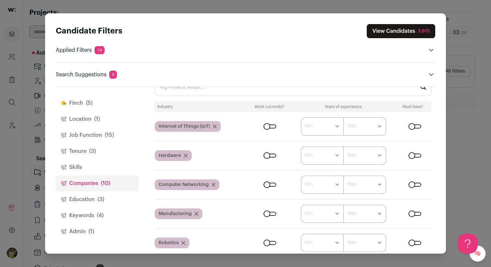
click at [104, 203] on span "(3)" at bounding box center [101, 199] width 7 height 8
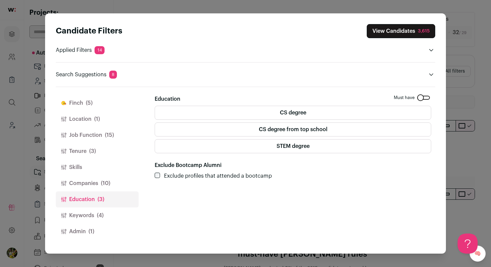
click at [101, 213] on span "(4)" at bounding box center [100, 215] width 7 height 8
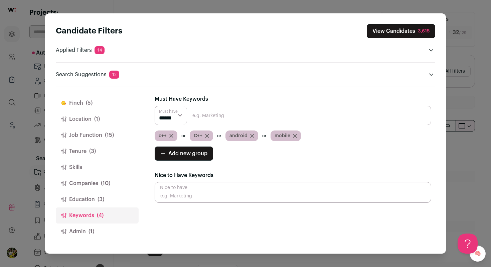
click at [294, 134] on icon "Close modal via background" at bounding box center [295, 136] width 4 height 4
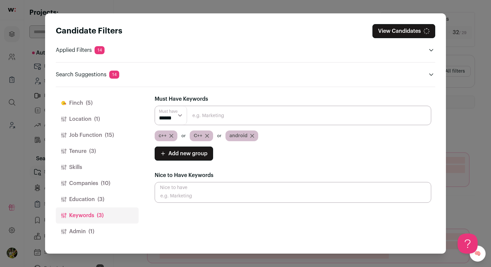
click at [100, 231] on button "Admin (1)" at bounding box center [97, 231] width 83 height 16
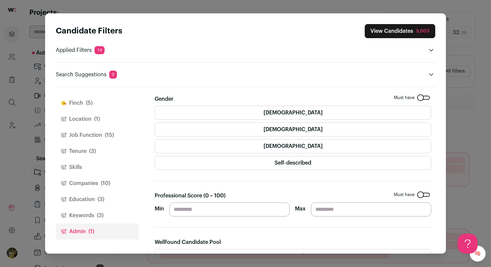
click at [392, 30] on button "View Candidates 3,003" at bounding box center [400, 31] width 71 height 14
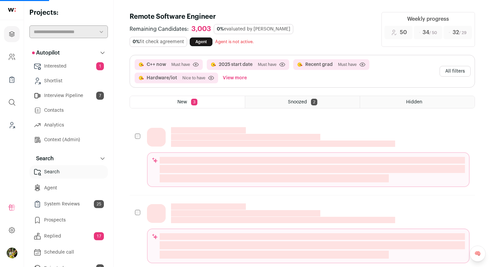
click at [455, 72] on button "All filters" at bounding box center [455, 71] width 31 height 11
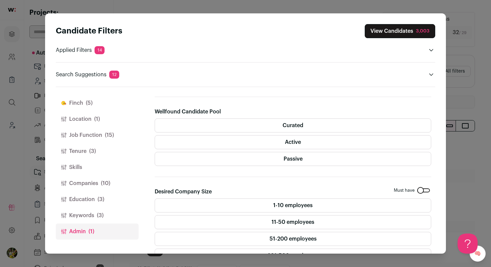
click at [355, 161] on label "Passive" at bounding box center [293, 159] width 277 height 14
click at [355, 145] on label "Active" at bounding box center [293, 142] width 277 height 14
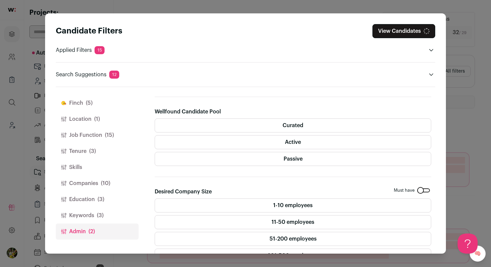
click at [357, 124] on label "Curated" at bounding box center [293, 125] width 277 height 14
click at [108, 216] on button "Keywords (3)" at bounding box center [97, 215] width 83 height 16
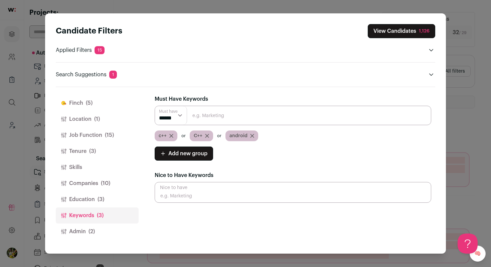
click at [110, 200] on button "Education (3)" at bounding box center [97, 199] width 83 height 16
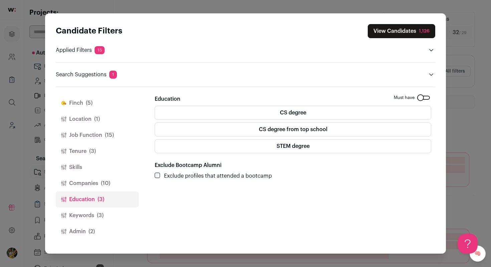
click at [110, 185] on span "(10)" at bounding box center [105, 183] width 9 height 8
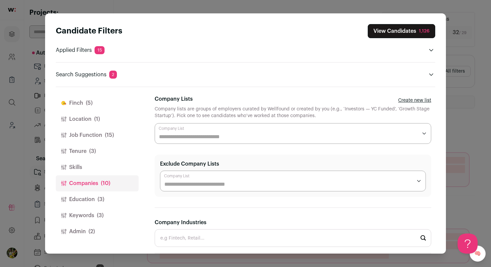
click at [105, 153] on button "Tenure (3)" at bounding box center [97, 151] width 83 height 16
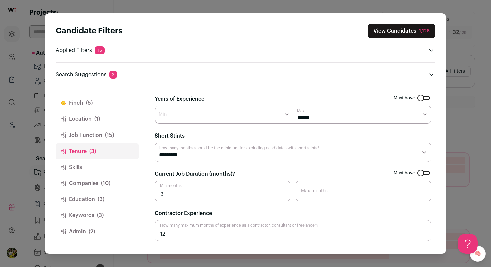
click at [107, 136] on span "(15)" at bounding box center [109, 135] width 9 height 8
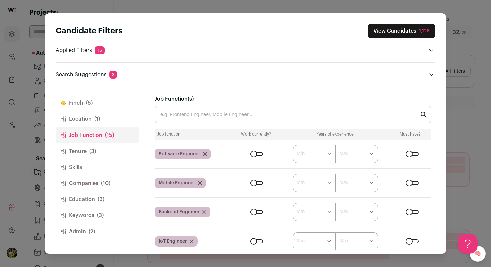
click at [98, 199] on span "(3)" at bounding box center [101, 199] width 7 height 8
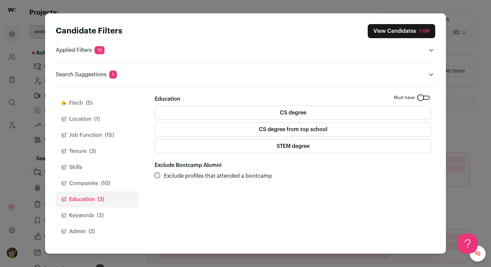
click at [188, 151] on label "STEM degree" at bounding box center [293, 146] width 277 height 14
click at [426, 29] on div "Close search preferences" at bounding box center [427, 31] width 8 height 8
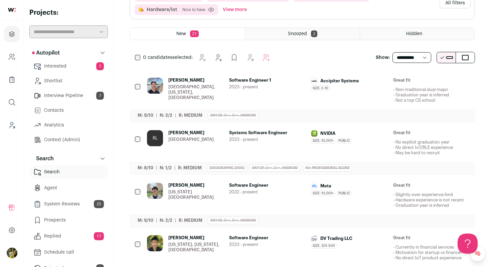
scroll to position [69, 0]
click at [275, 88] on span "2023 - present" at bounding box center [267, 86] width 77 height 5
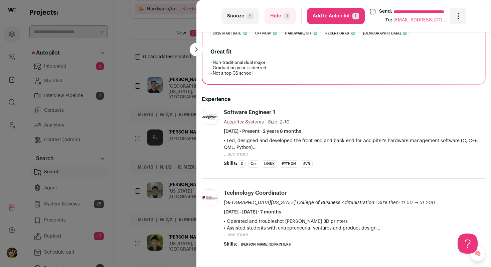
scroll to position [163, 0]
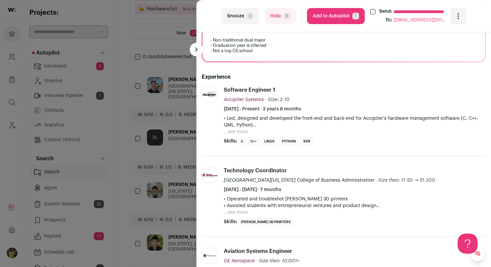
click at [232, 131] on button "...see more" at bounding box center [236, 131] width 24 height 7
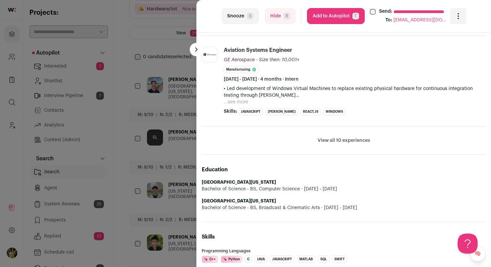
scroll to position [399, 0]
click at [185, 136] on div "**********" at bounding box center [245, 133] width 491 height 267
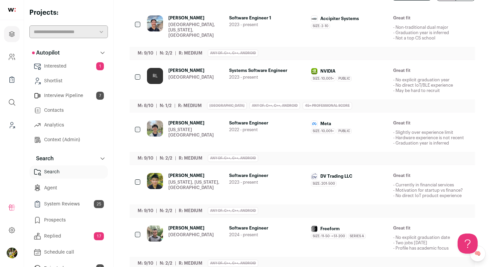
scroll to position [138, 0]
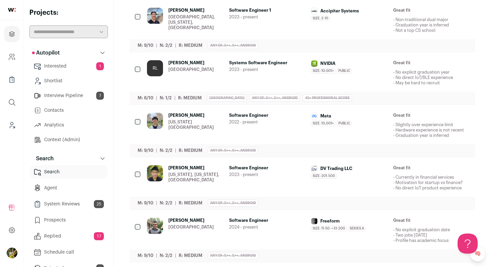
click at [266, 77] on div "Systems Software Engineer 2023 - present" at bounding box center [267, 72] width 77 height 25
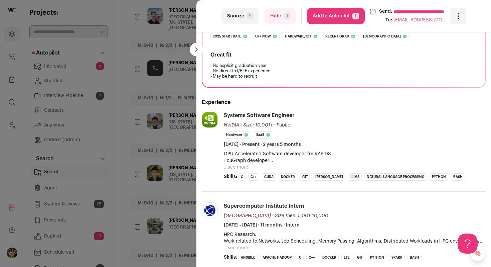
click at [242, 167] on button "...see more" at bounding box center [236, 167] width 24 height 7
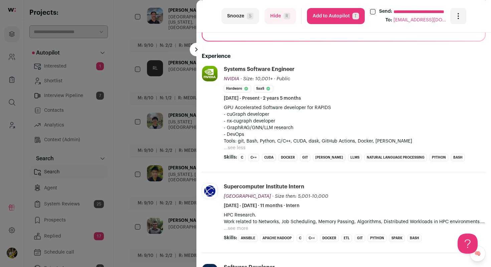
scroll to position [185, 0]
click at [158, 125] on div "**********" at bounding box center [245, 133] width 491 height 267
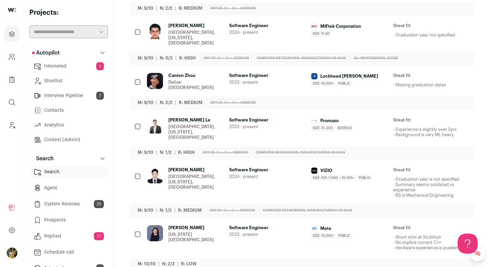
scroll to position [392, 0]
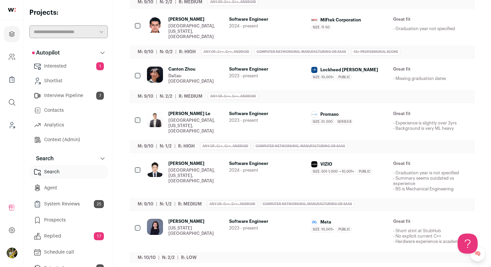
click at [228, 227] on div "Caitlin Moy New York City Metropolitan Area Software Engineer 2023 - present Me…" at bounding box center [308, 231] width 323 height 25
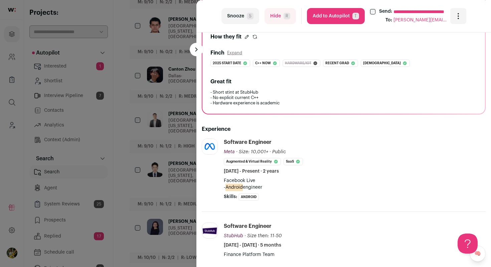
scroll to position [129, 0]
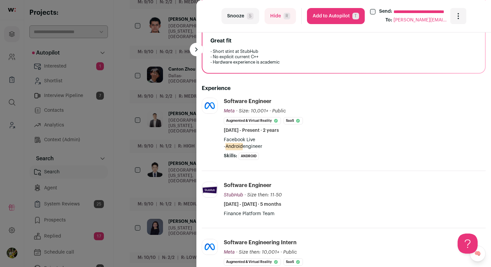
click at [178, 159] on div "**********" at bounding box center [245, 133] width 491 height 267
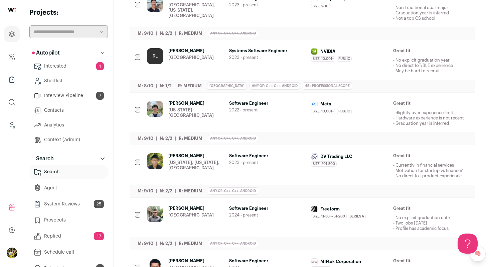
scroll to position [0, 0]
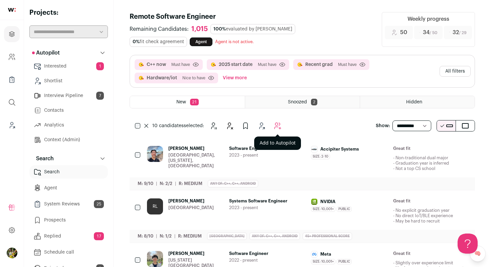
click at [278, 127] on icon "Add to Autopilot" at bounding box center [278, 126] width 8 height 8
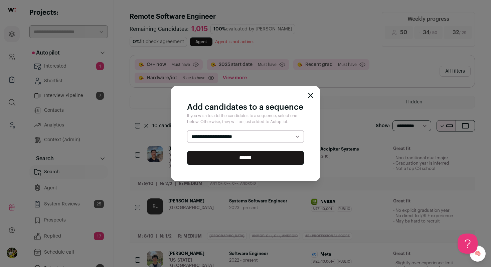
select select "*****"
click at [187, 130] on select "**********" at bounding box center [245, 136] width 117 height 13
click at [265, 156] on input "******" at bounding box center [245, 158] width 117 height 14
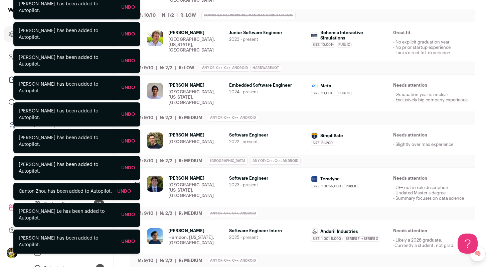
scroll to position [227, 0]
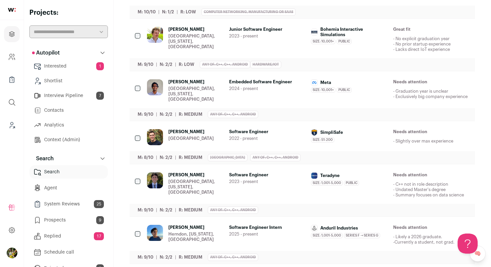
click at [217, 33] on div "Pittsburgh, Pennsylvania, United States" at bounding box center [196, 41] width 55 height 16
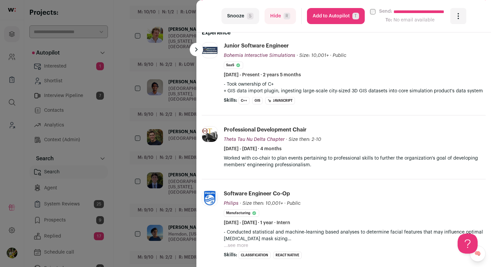
scroll to position [219, 0]
click at [166, 85] on div "**********" at bounding box center [245, 133] width 491 height 267
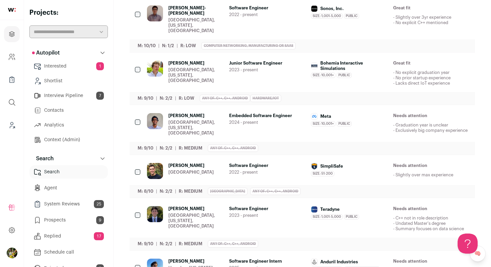
scroll to position [46, 0]
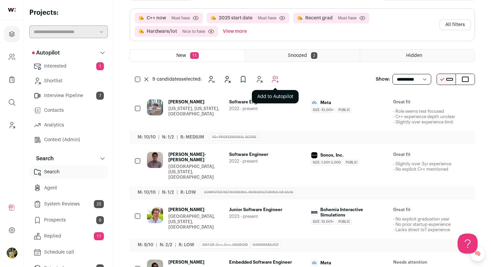
click at [273, 77] on icon "Add to Autopilot" at bounding box center [275, 79] width 6 height 6
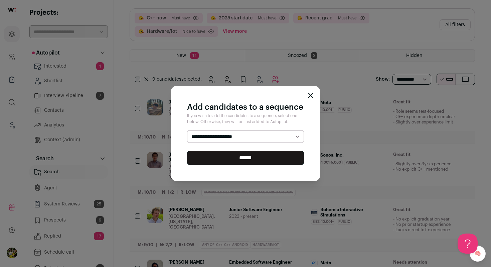
select select "*****"
click at [187, 130] on select "**********" at bounding box center [245, 136] width 117 height 13
click at [249, 156] on input "******" at bounding box center [245, 158] width 117 height 14
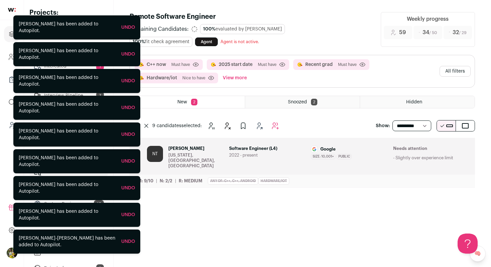
scroll to position [0, 0]
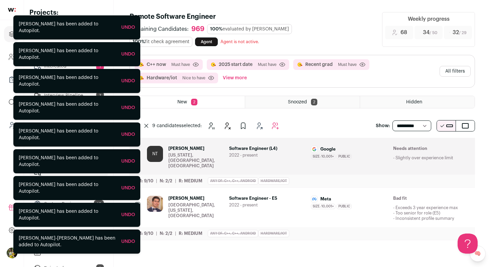
click at [210, 155] on div "NT Noah Thompson New York, NY, USA" at bounding box center [185, 157] width 77 height 23
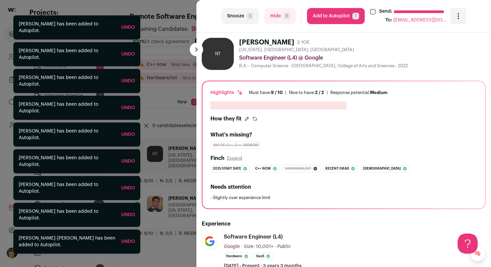
click at [181, 39] on div "**********" at bounding box center [245, 133] width 491 height 267
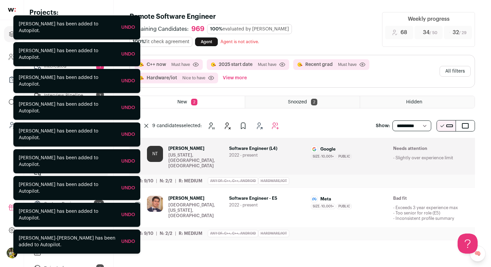
click at [211, 202] on div "Fairfield, Connecticut, United States" at bounding box center [196, 210] width 55 height 16
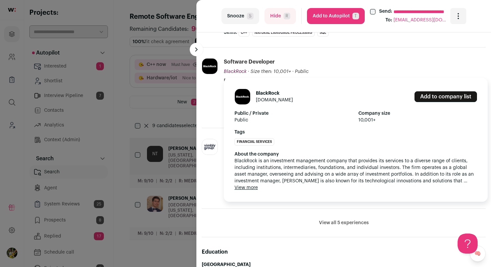
scroll to position [383, 0]
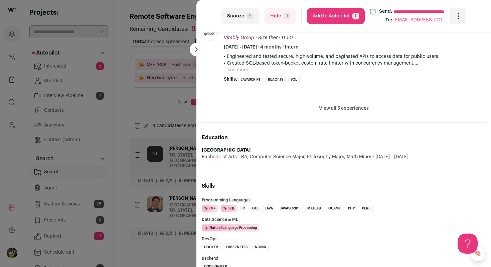
click at [333, 114] on li "View all 5 experiences View less" at bounding box center [344, 108] width 284 height 28
click at [336, 109] on button "View all 5 experiences" at bounding box center [344, 108] width 50 height 7
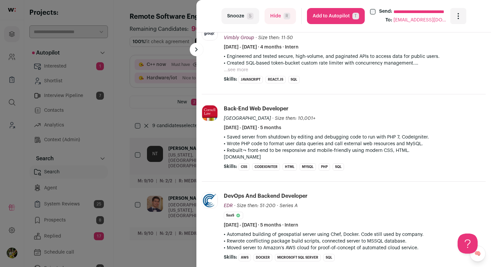
click at [180, 140] on div "**********" at bounding box center [245, 133] width 491 height 267
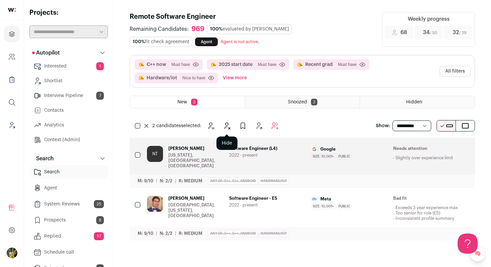
click at [227, 124] on icon "Hide" at bounding box center [227, 126] width 8 height 8
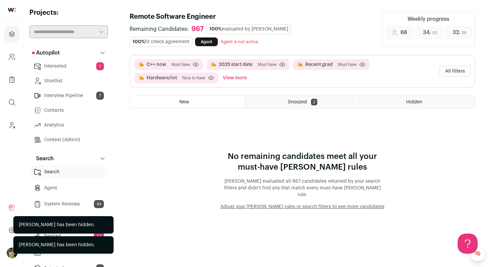
scroll to position [0, 0]
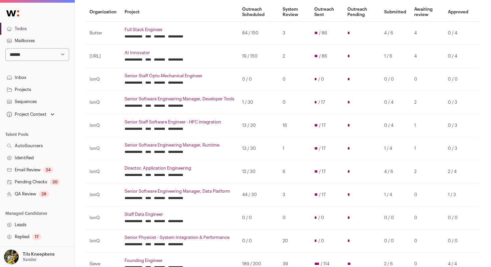
scroll to position [63, 0]
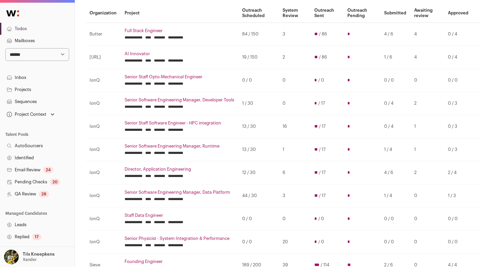
click at [206, 122] on link "Senior Staff Software Engineer - HPC integration" at bounding box center [180, 122] width 110 height 5
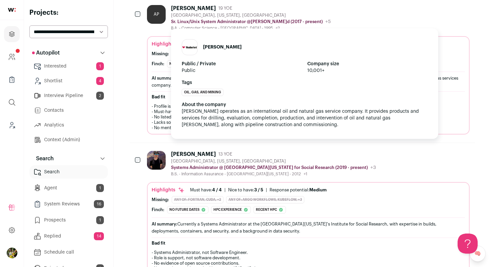
scroll to position [165, 0]
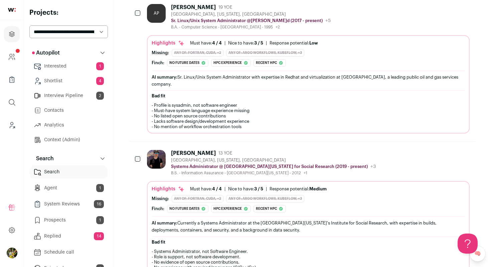
click at [171, 26] on div "B.A. - Computer Science - [GEOGRAPHIC_DATA] - 1995 +2 [DATE] - [DATE] [GEOGRAPH…" at bounding box center [251, 26] width 160 height 5
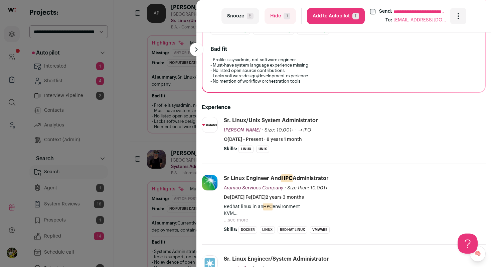
click at [271, 20] on button "Hide R" at bounding box center [280, 16] width 31 height 16
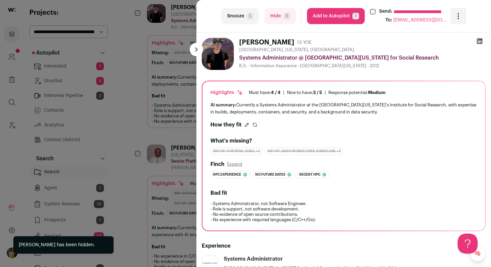
click at [177, 67] on div "**********" at bounding box center [245, 133] width 491 height 267
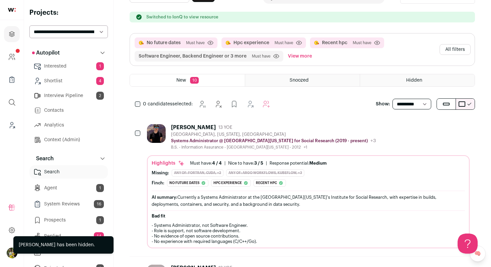
scroll to position [0, 0]
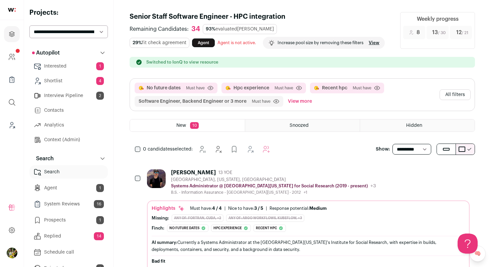
click at [455, 95] on button "All filters" at bounding box center [455, 94] width 31 height 11
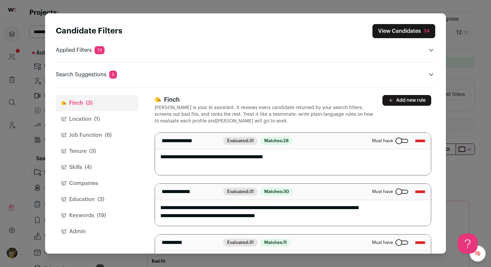
click at [104, 121] on button "Location (1)" at bounding box center [97, 119] width 83 height 16
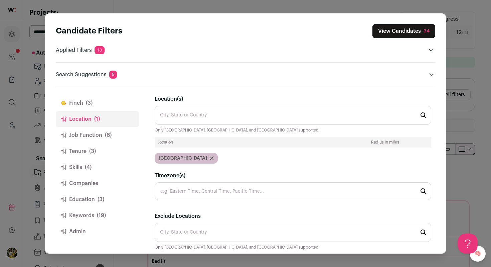
click at [105, 137] on span "(6)" at bounding box center [108, 135] width 7 height 8
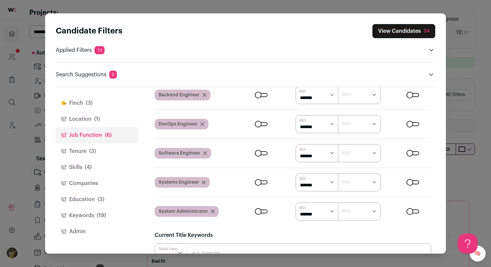
scroll to position [64, 0]
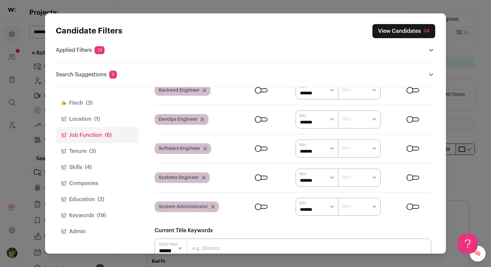
click at [213, 208] on icon "Close modal via background" at bounding box center [212, 206] width 3 height 3
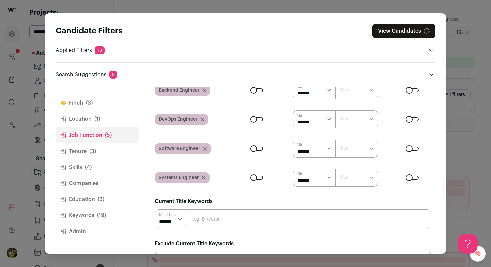
scroll to position [34, 0]
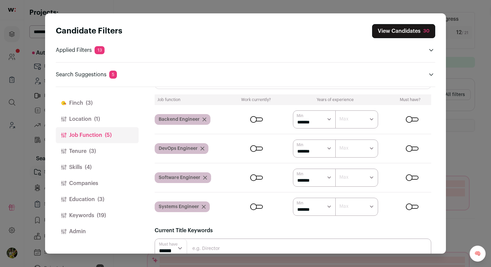
click at [410, 33] on button "View Candidates 30" at bounding box center [403, 31] width 63 height 14
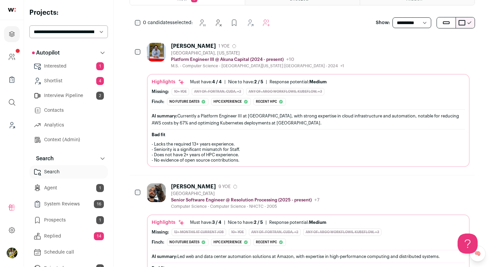
scroll to position [107, 0]
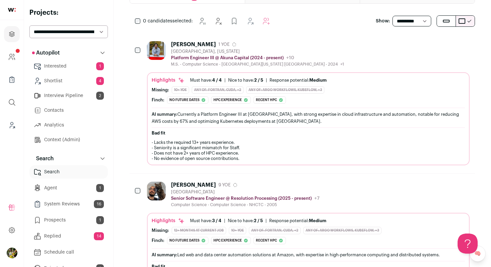
click at [408, 45] on icon "Hide" at bounding box center [410, 44] width 8 height 8
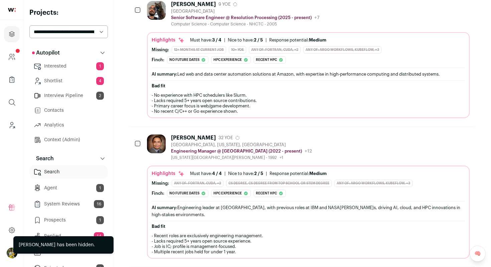
scroll to position [154, 0]
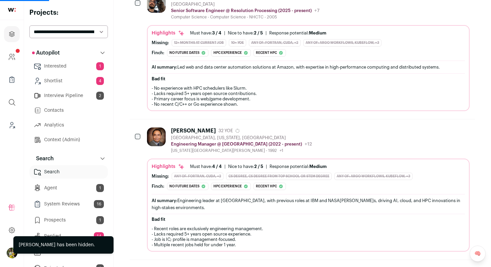
click at [404, 49] on div "[PERSON_NAME]h: No future dates All listed experiences have end dates in the pa…" at bounding box center [309, 52] width 314 height 7
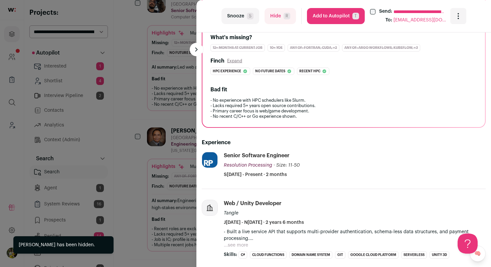
scroll to position [160, 0]
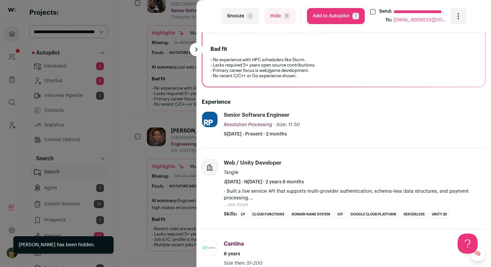
click at [286, 16] on span "R" at bounding box center [287, 16] width 7 height 7
click at [183, 67] on div "**********" at bounding box center [245, 133] width 491 height 267
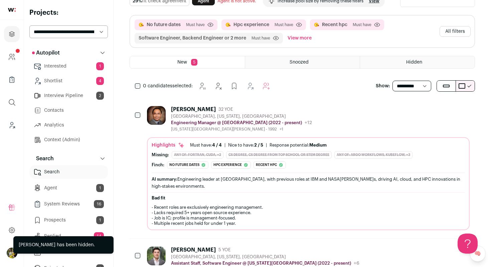
scroll to position [47, 0]
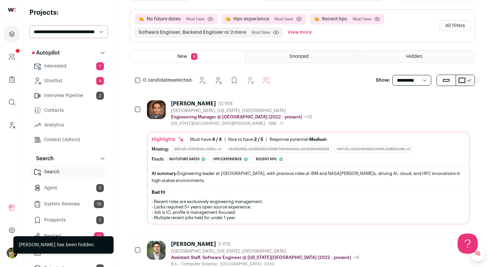
click at [204, 110] on div "[GEOGRAPHIC_DATA], [US_STATE], [GEOGRAPHIC_DATA]" at bounding box center [241, 110] width 141 height 5
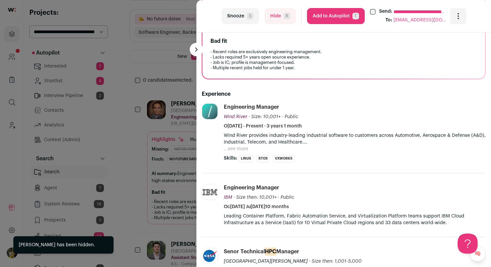
scroll to position [211, 0]
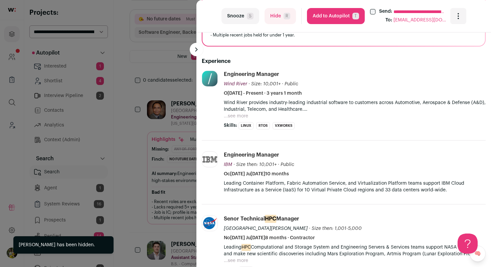
click at [238, 113] on button "...see more" at bounding box center [236, 116] width 24 height 7
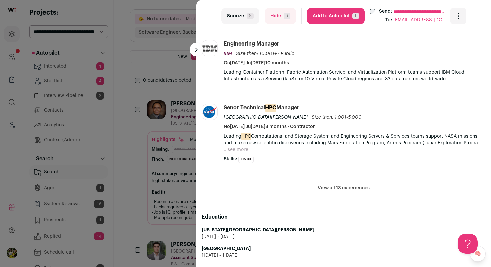
scroll to position [350, 0]
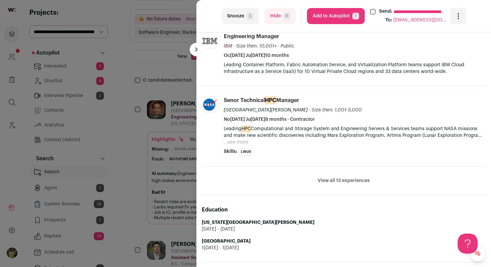
click at [247, 142] on button "...see more" at bounding box center [236, 142] width 24 height 7
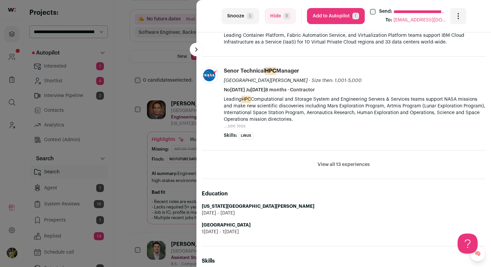
scroll to position [387, 0]
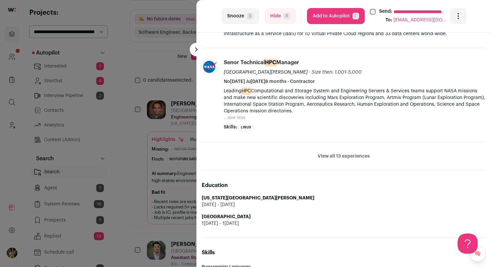
click at [346, 157] on button "View all 13 experiences" at bounding box center [344, 156] width 52 height 7
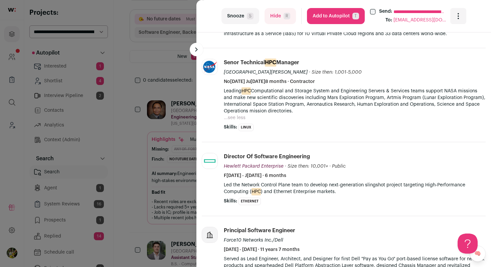
click at [290, 15] on button "Hide R" at bounding box center [280, 16] width 31 height 16
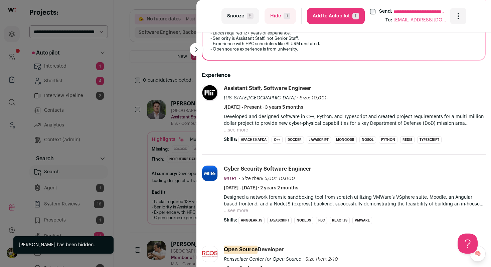
scroll to position [0, 0]
click at [232, 132] on button "...see more" at bounding box center [236, 130] width 24 height 7
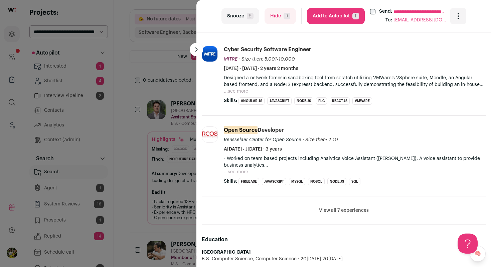
scroll to position [372, 0]
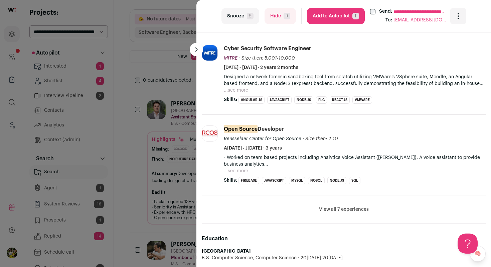
click at [327, 211] on button "View all 7 experiences" at bounding box center [344, 209] width 50 height 7
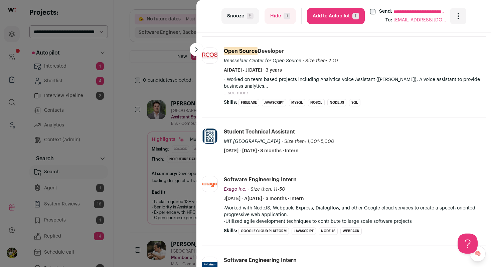
scroll to position [451, 0]
click at [275, 17] on button "Hide R" at bounding box center [280, 16] width 31 height 16
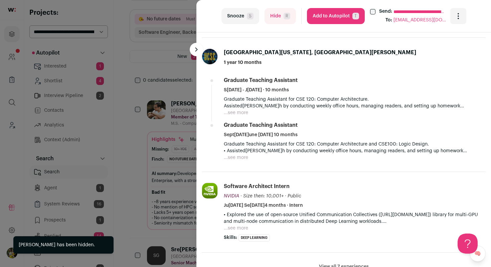
scroll to position [337, 0]
click at [273, 19] on button "Hide R" at bounding box center [280, 16] width 31 height 16
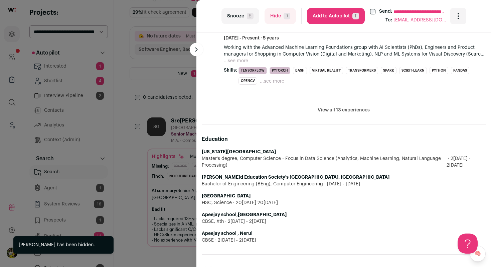
scroll to position [409, 0]
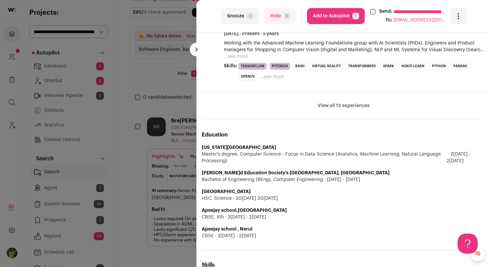
click at [331, 106] on button "View all 13 experiences" at bounding box center [344, 105] width 52 height 7
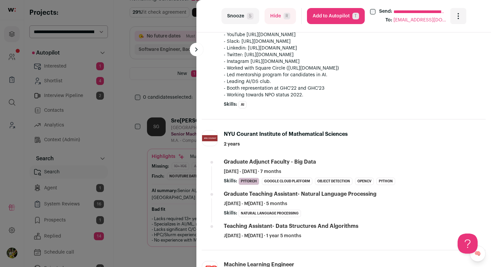
scroll to position [580, 0]
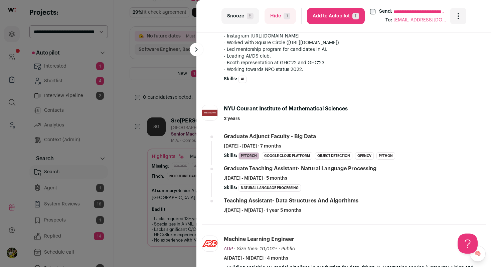
click at [283, 20] on button "Hide R" at bounding box center [280, 16] width 31 height 16
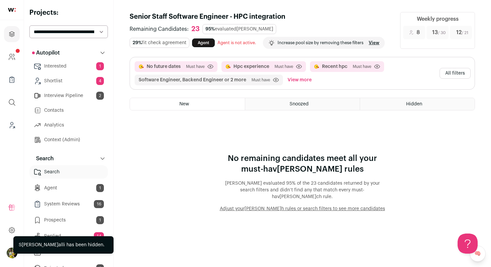
scroll to position [0, 0]
